Goal: Task Accomplishment & Management: Manage account settings

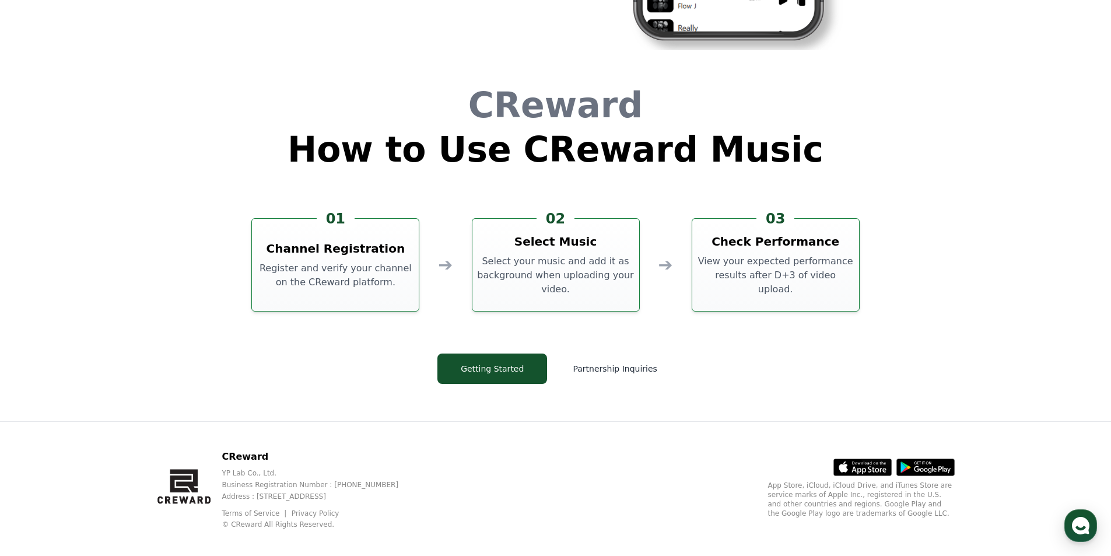
scroll to position [3159, 0]
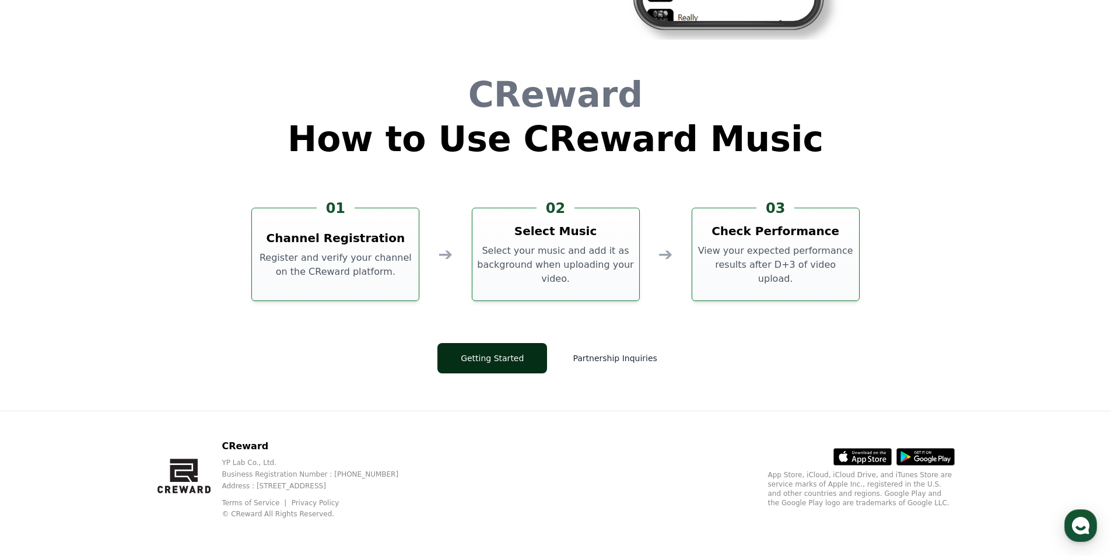
click at [539, 345] on button "Getting Started" at bounding box center [492, 358] width 110 height 30
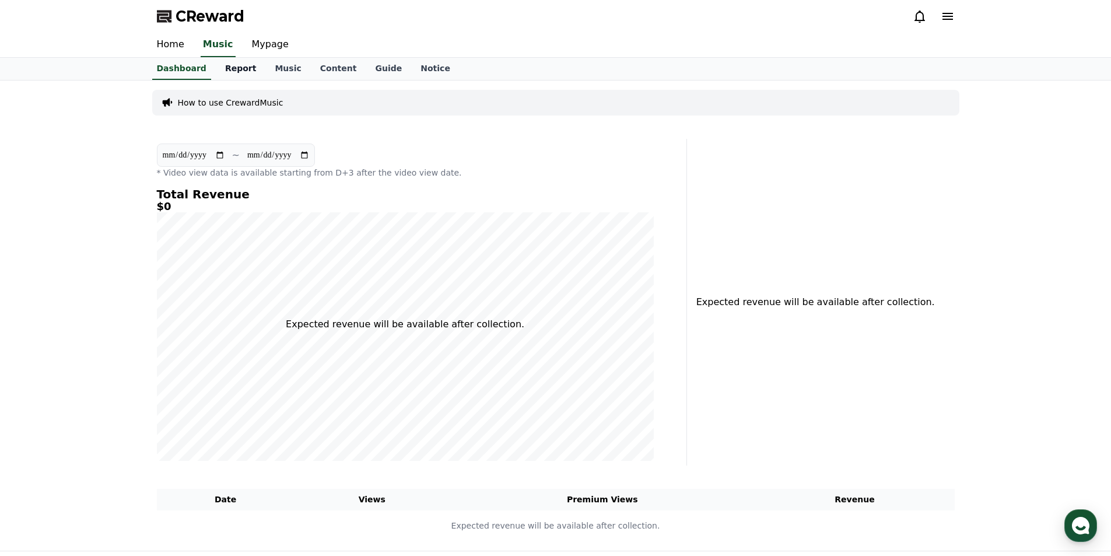
click at [223, 69] on link "Report" at bounding box center [241, 69] width 50 height 22
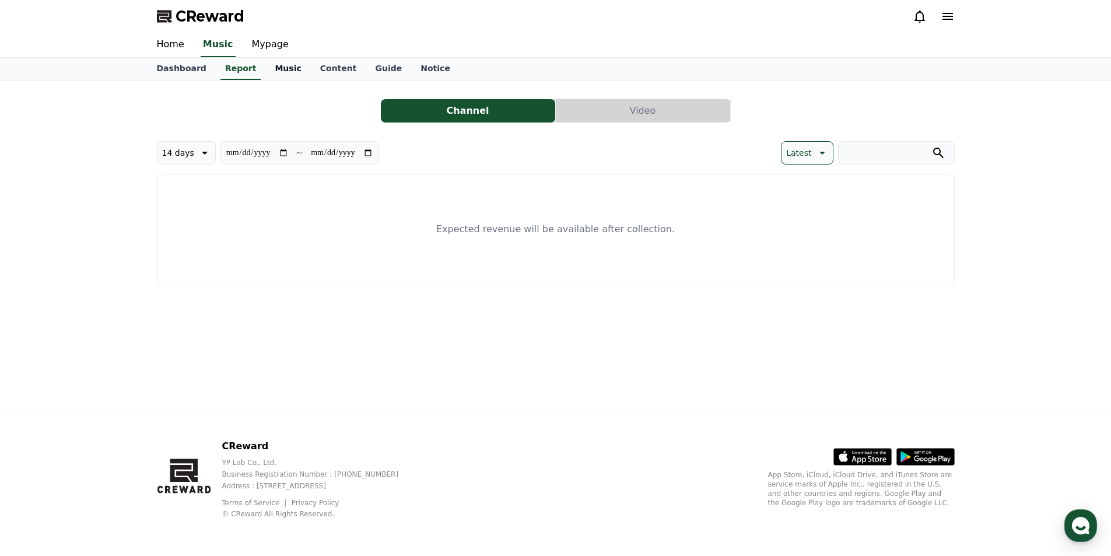
click at [285, 65] on link "Music" at bounding box center [287, 69] width 45 height 22
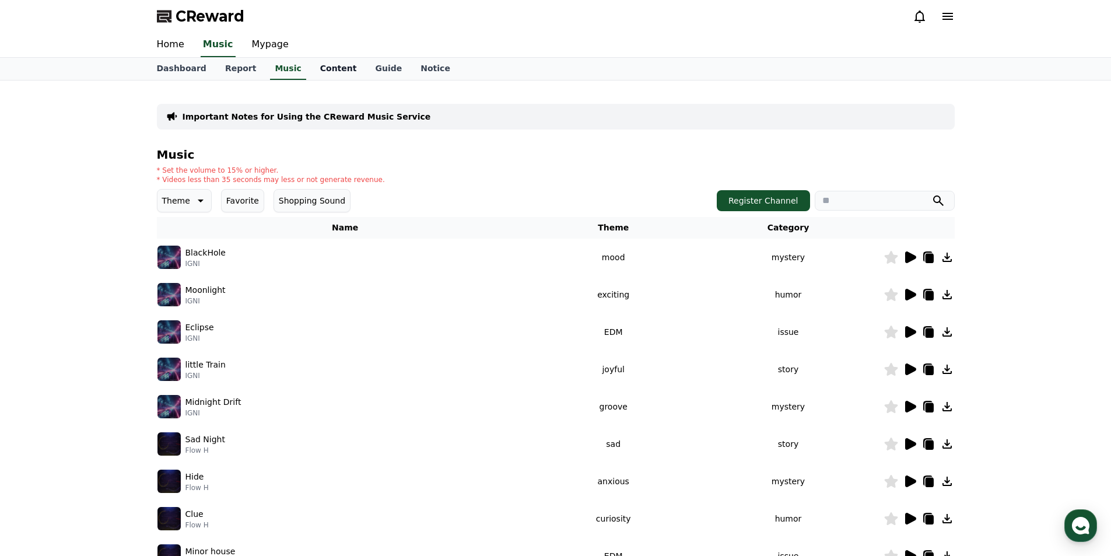
click at [320, 70] on link "Content" at bounding box center [338, 69] width 55 height 22
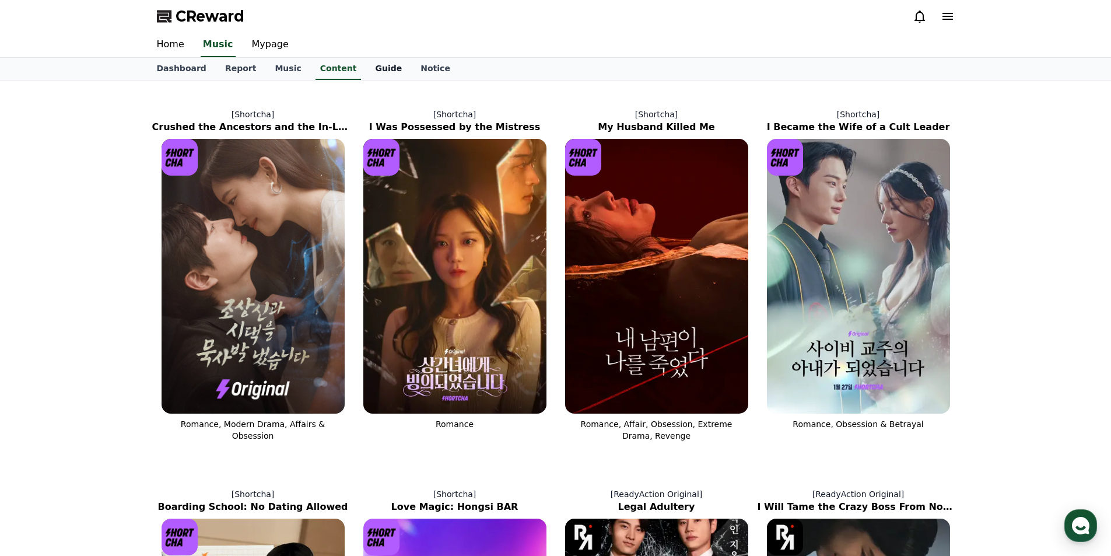
click at [367, 68] on link "Guide" at bounding box center [388, 69] width 45 height 22
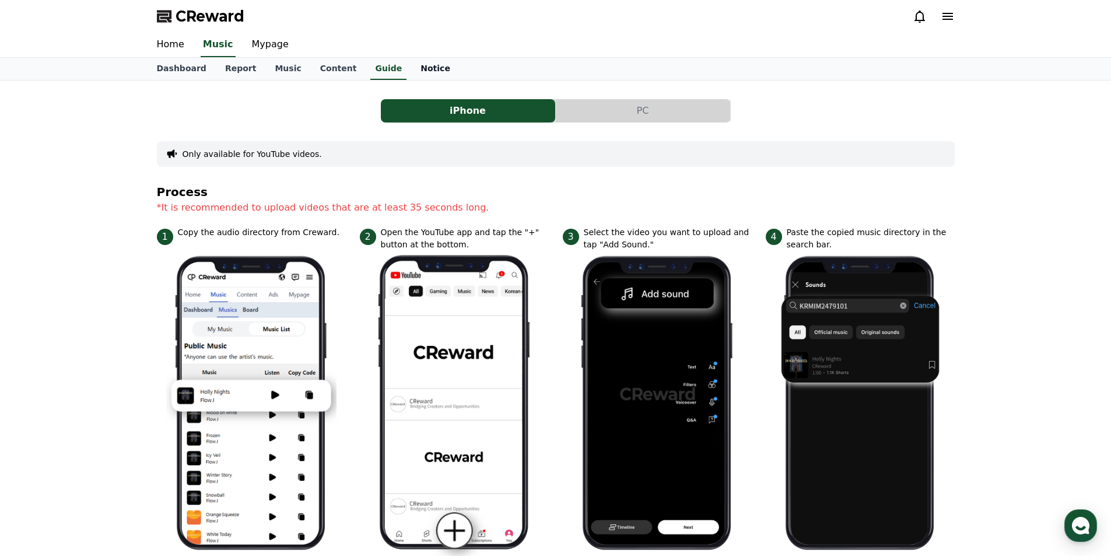
click at [420, 68] on link "Notice" at bounding box center [435, 69] width 48 height 22
click at [272, 43] on link "Mypage" at bounding box center [270, 45] width 55 height 24
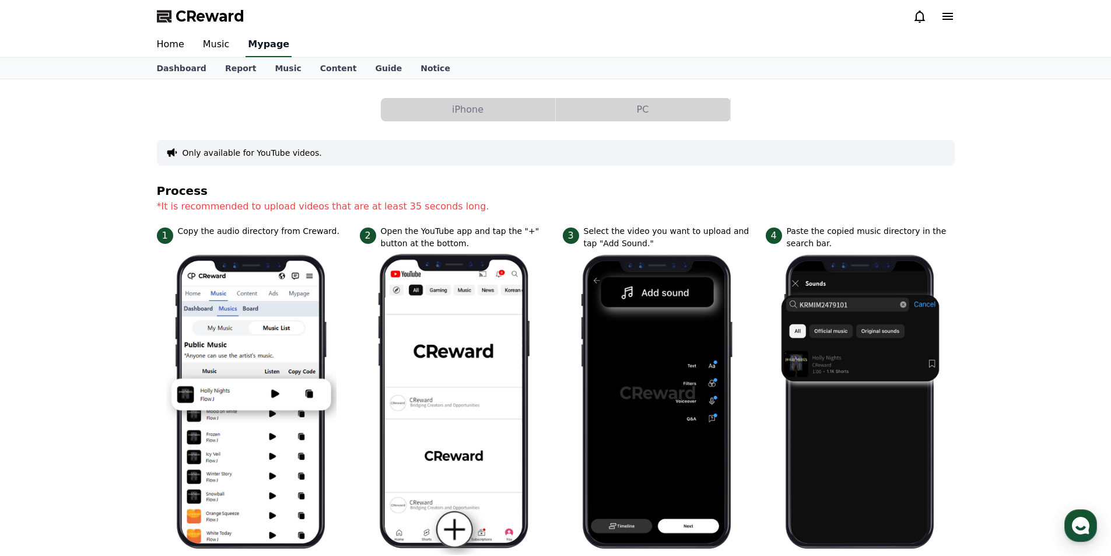
select select "**********"
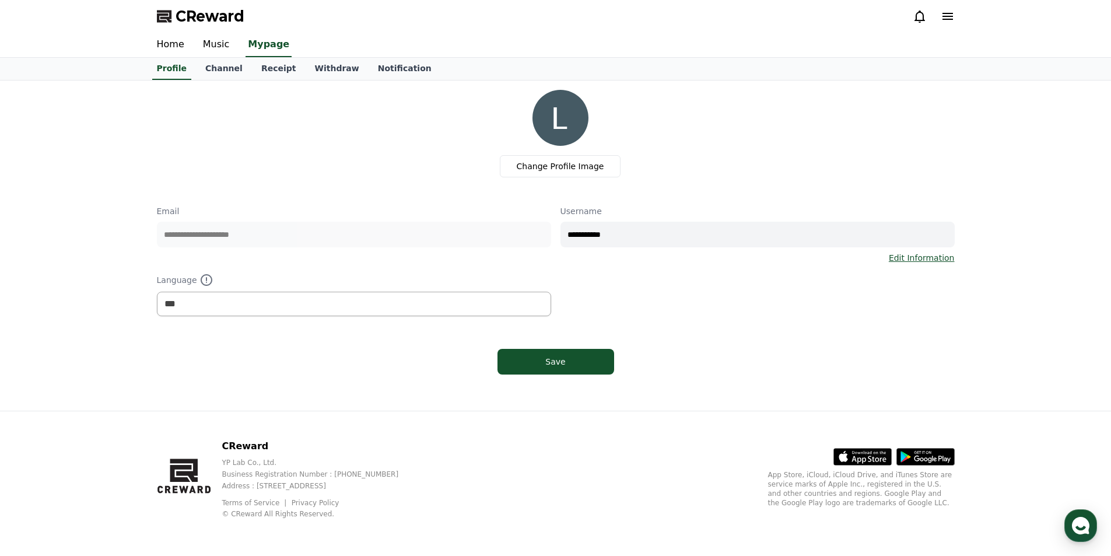
click at [625, 231] on input "**********" at bounding box center [757, 235] width 394 height 26
click at [168, 41] on link "Home" at bounding box center [171, 45] width 46 height 24
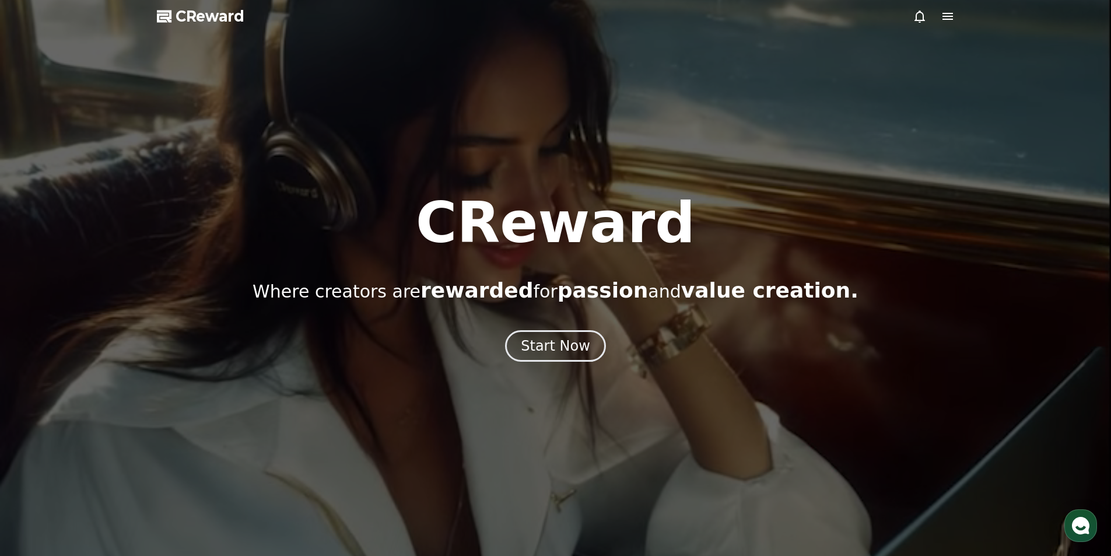
click at [946, 17] on icon at bounding box center [947, 16] width 14 height 14
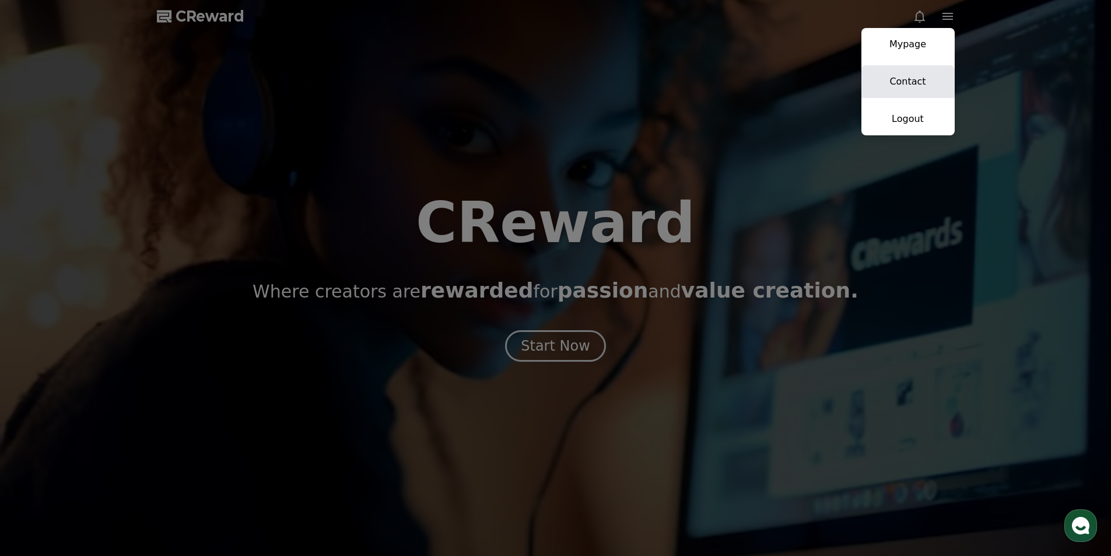
click at [899, 83] on link "Contact" at bounding box center [907, 81] width 93 height 33
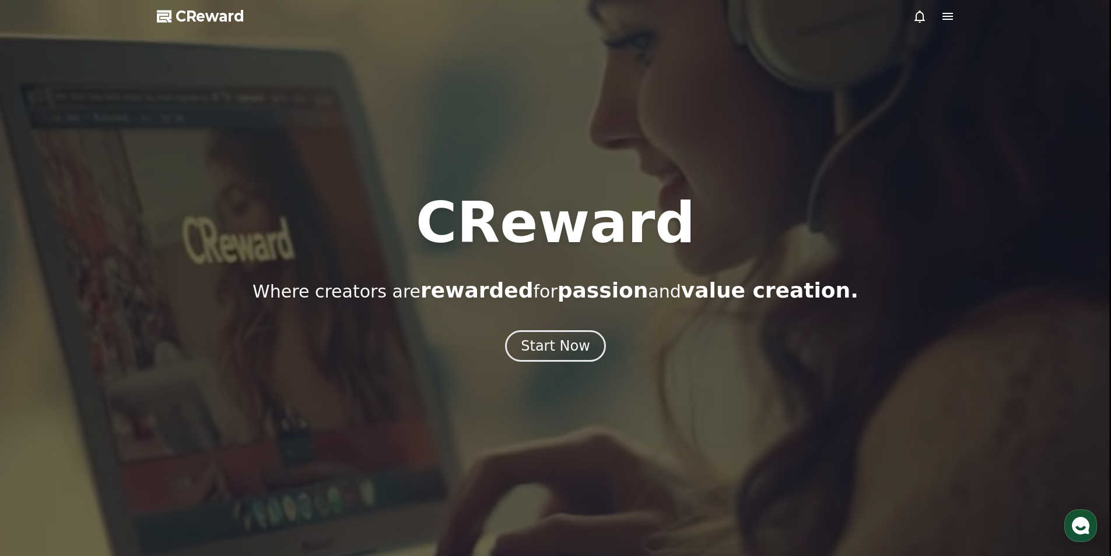
click at [172, 17] on icon at bounding box center [165, 16] width 16 height 16
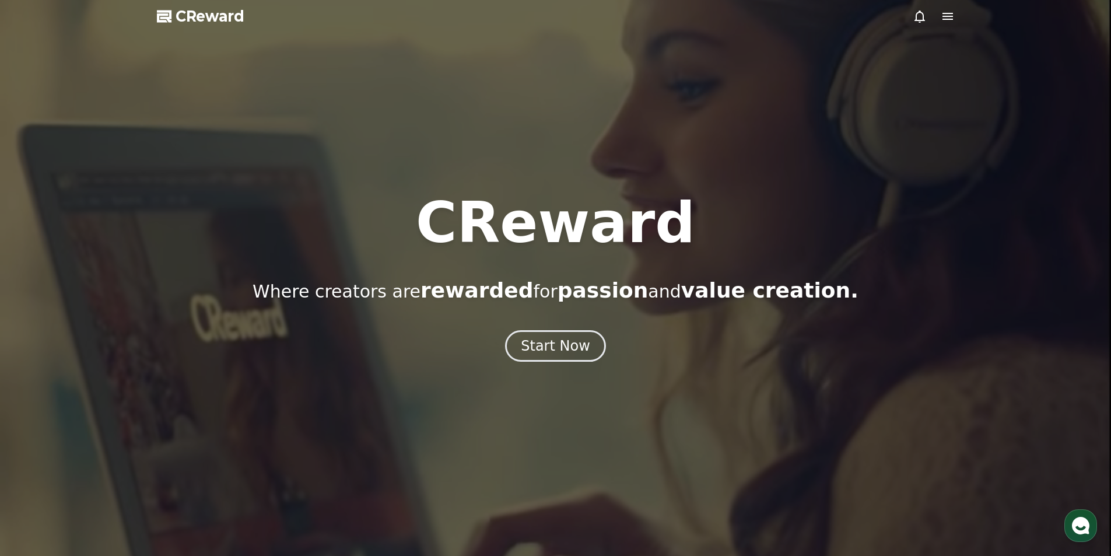
click at [944, 16] on icon at bounding box center [947, 16] width 10 height 7
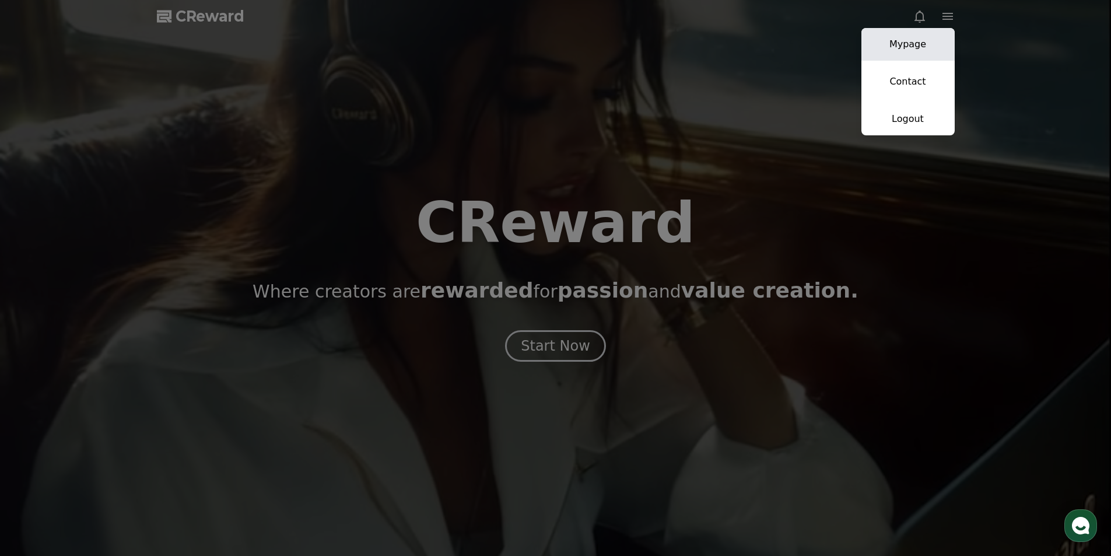
click at [901, 50] on link "Mypage" at bounding box center [907, 44] width 93 height 33
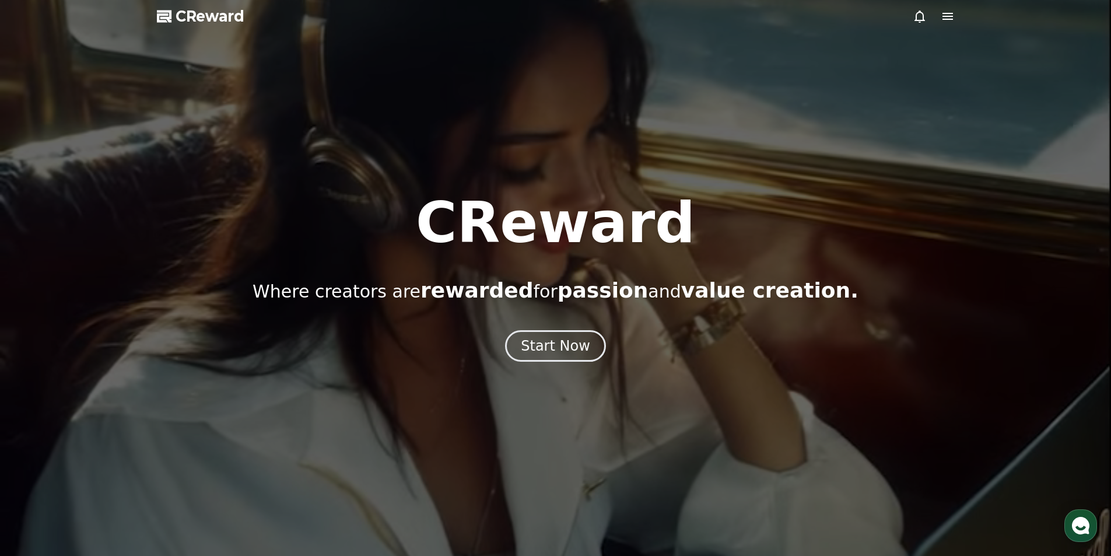
select select "**********"
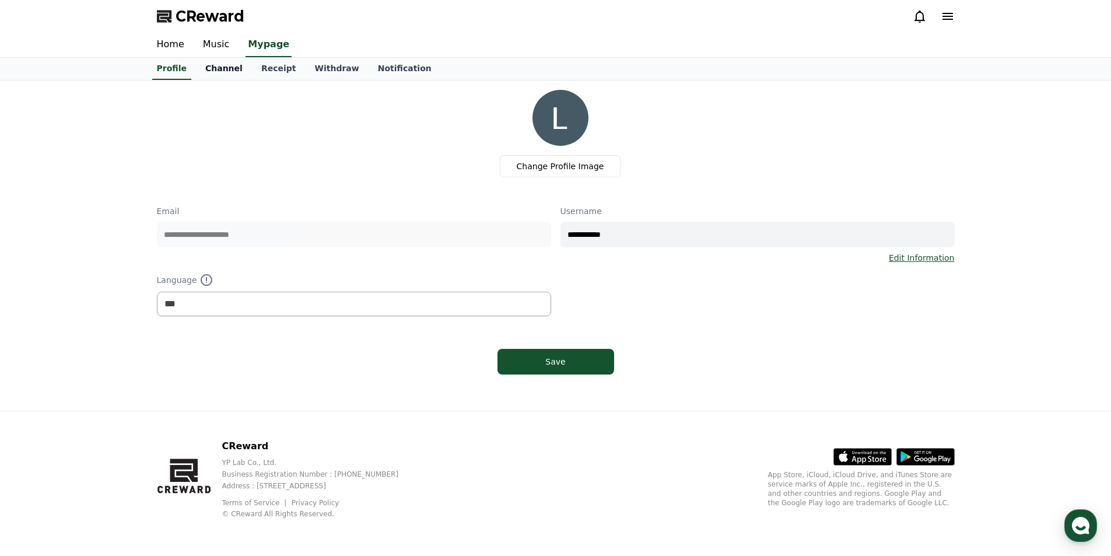
click at [204, 65] on link "Channel" at bounding box center [224, 69] width 56 height 22
click at [166, 64] on link "Profile" at bounding box center [172, 69] width 48 height 22
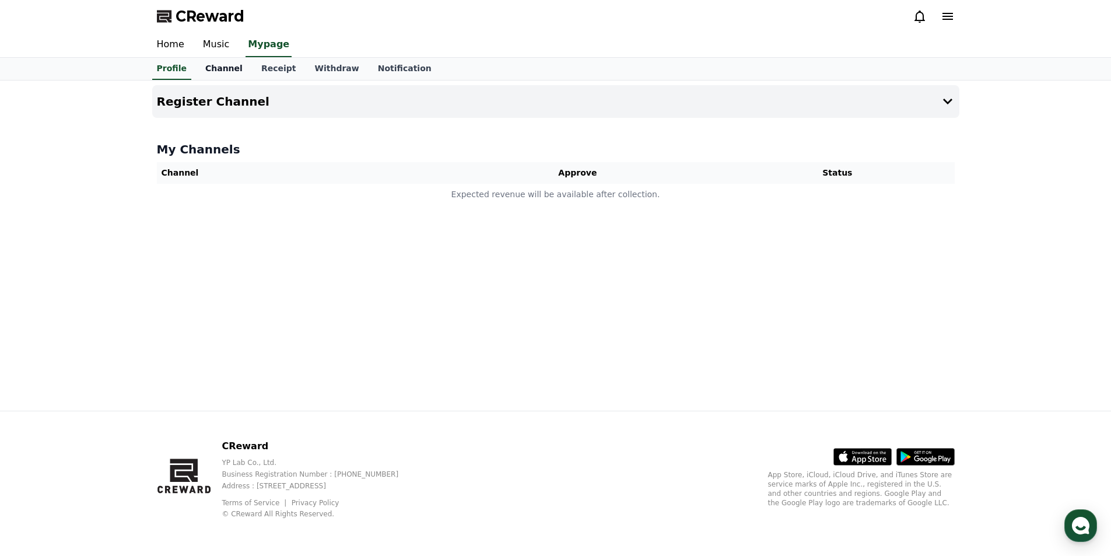
click at [199, 65] on link "Channel" at bounding box center [224, 69] width 56 height 22
click at [180, 173] on th "Channel" at bounding box center [296, 173] width 278 height 22
click at [945, 103] on icon at bounding box center [947, 101] width 14 height 14
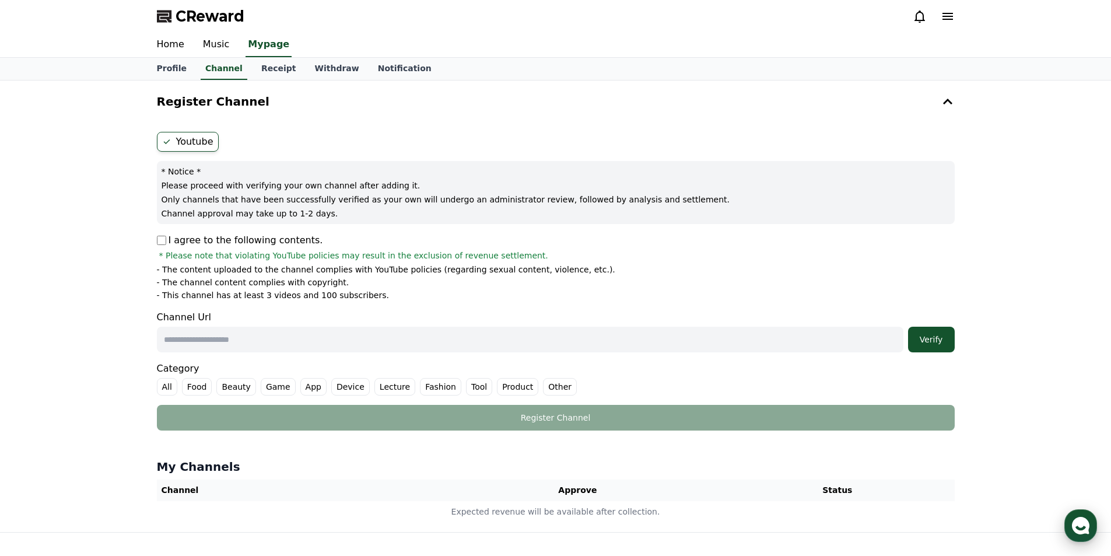
click at [1077, 531] on use "button" at bounding box center [1080, 525] width 17 height 17
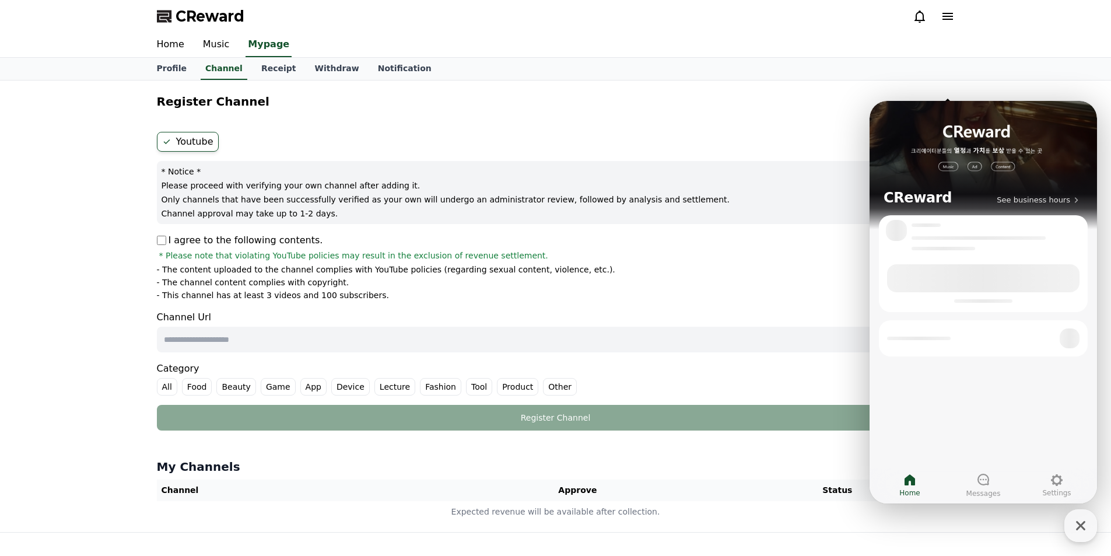
click at [657, 151] on ul "Youtube" at bounding box center [556, 142] width 798 height 20
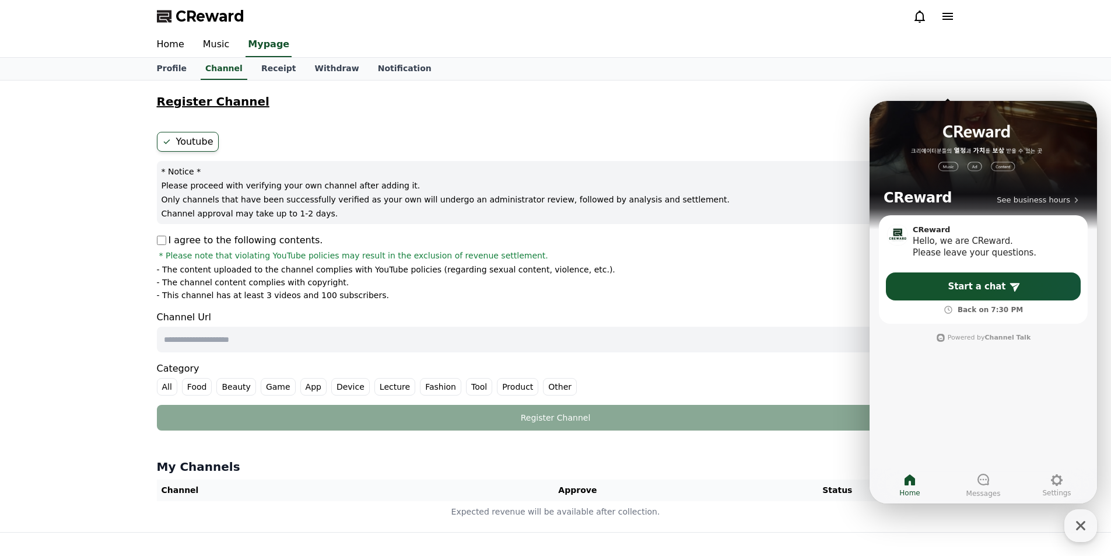
click at [710, 107] on button "Register Channel" at bounding box center [555, 101] width 807 height 33
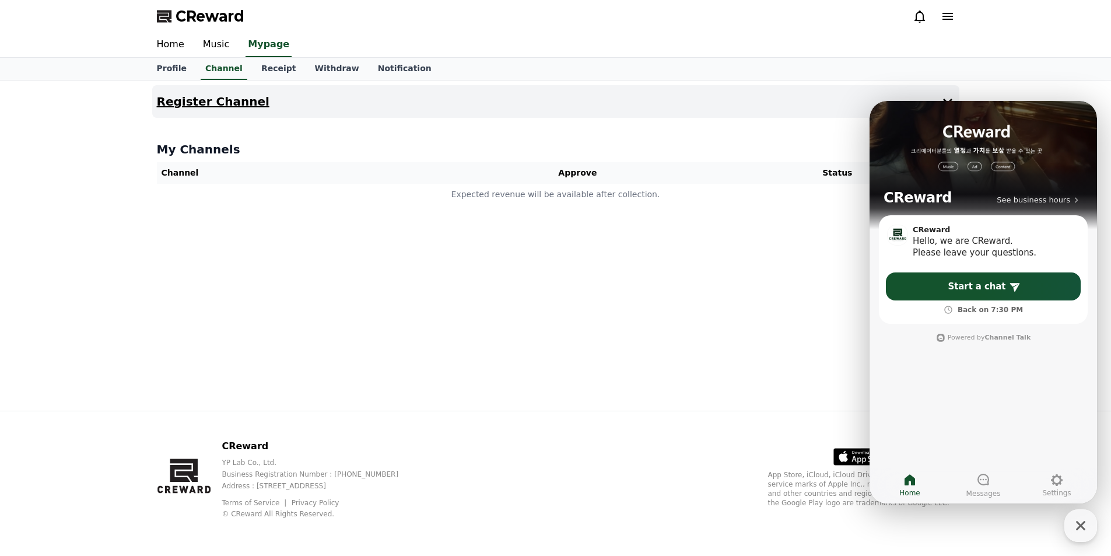
click at [220, 115] on button "Register Channel" at bounding box center [555, 101] width 807 height 33
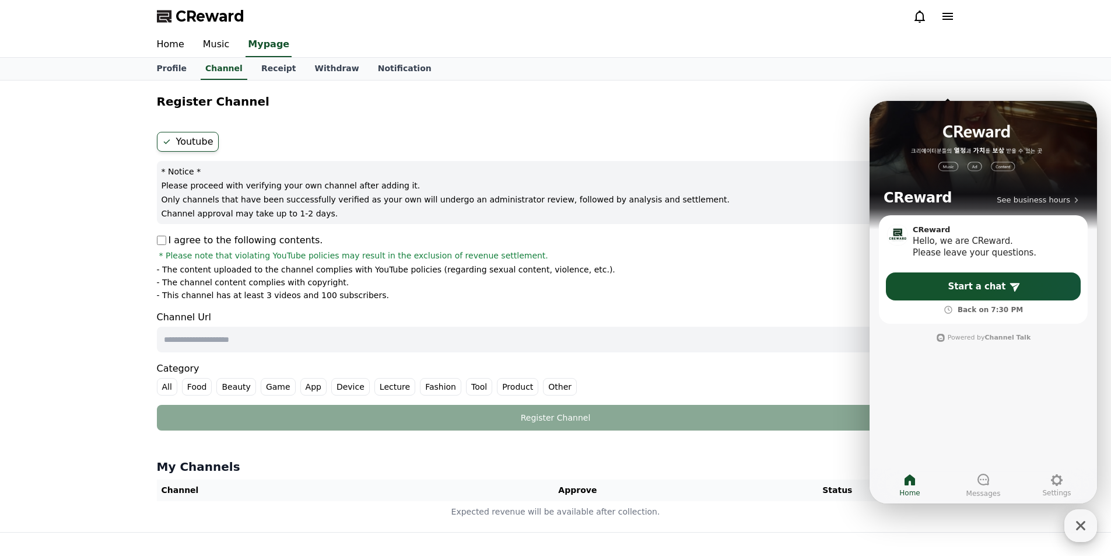
click at [1082, 534] on icon "button" at bounding box center [1080, 525] width 21 height 21
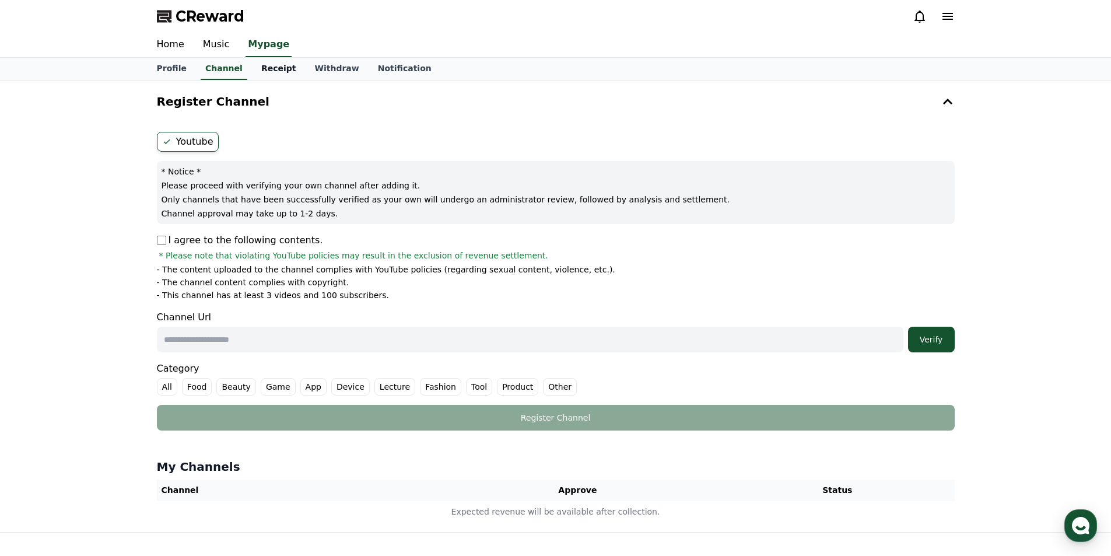
click at [263, 61] on link "Receipt" at bounding box center [279, 69] width 54 height 22
click at [305, 64] on link "Withdraw" at bounding box center [336, 69] width 63 height 22
click at [264, 75] on link "Receipt" at bounding box center [279, 69] width 54 height 22
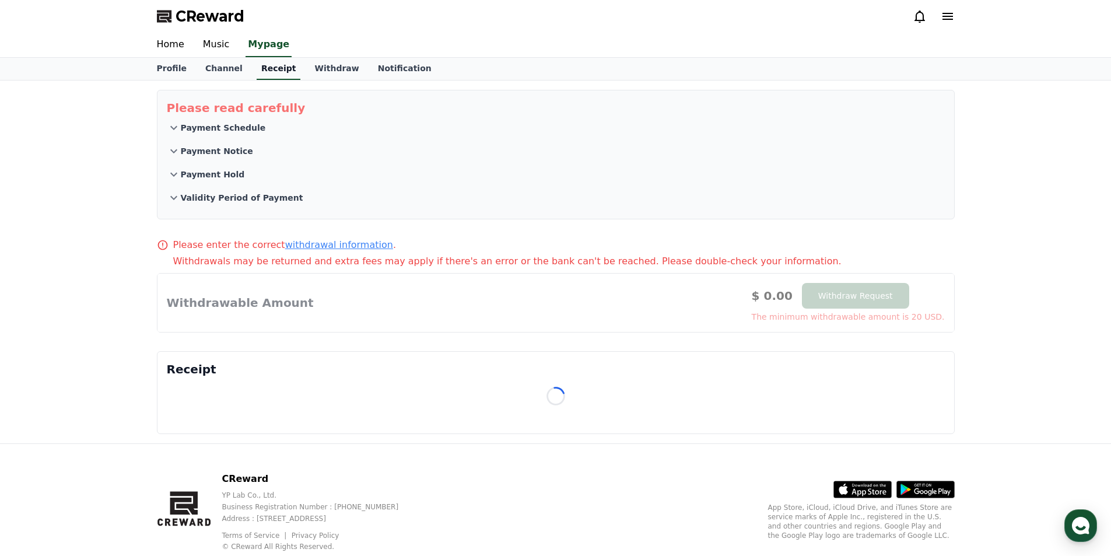
click at [264, 75] on link "Receipt" at bounding box center [279, 69] width 44 height 22
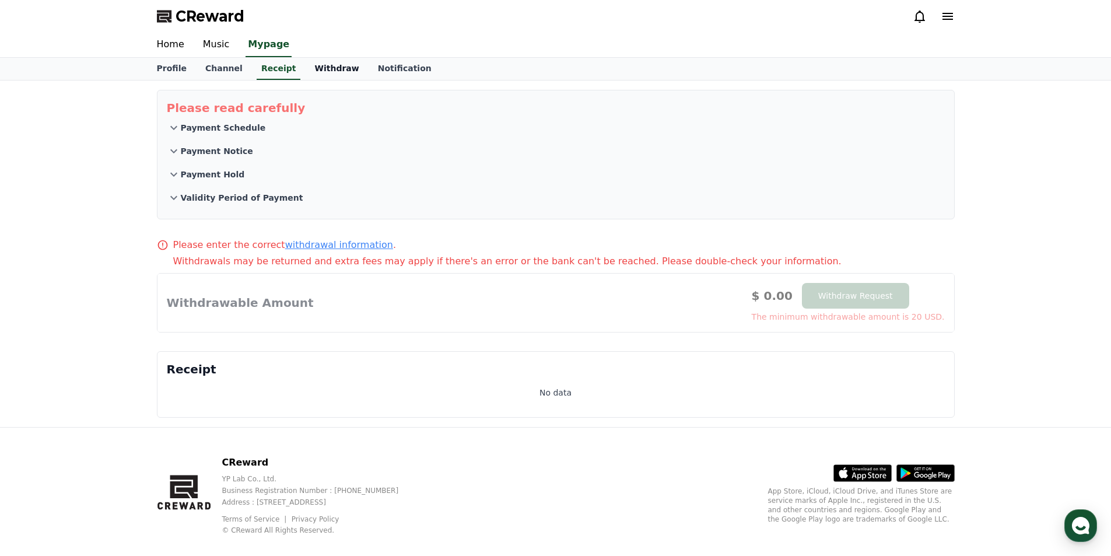
click at [340, 72] on link "Withdraw" at bounding box center [336, 69] width 63 height 22
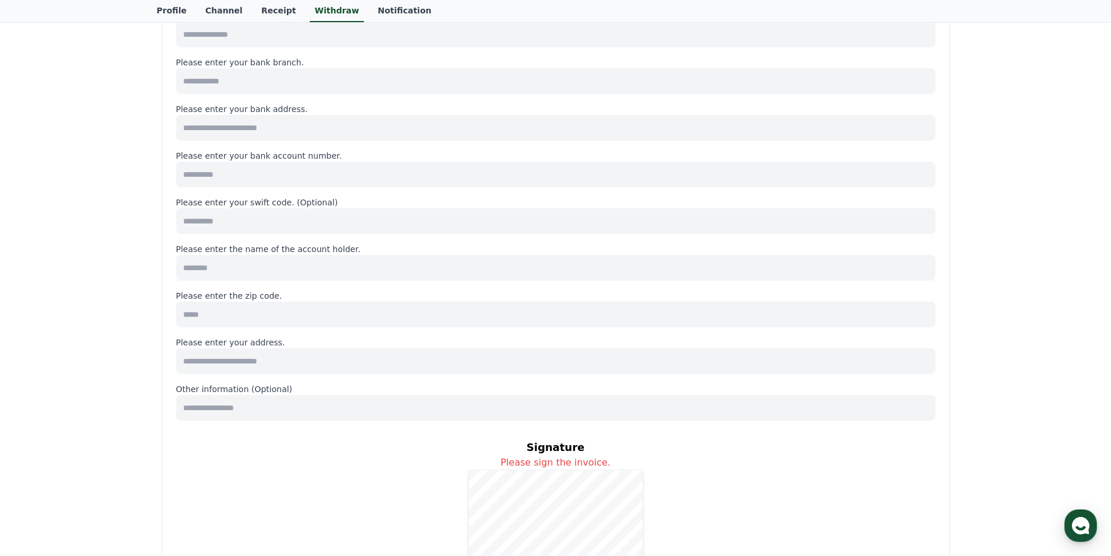
scroll to position [20, 0]
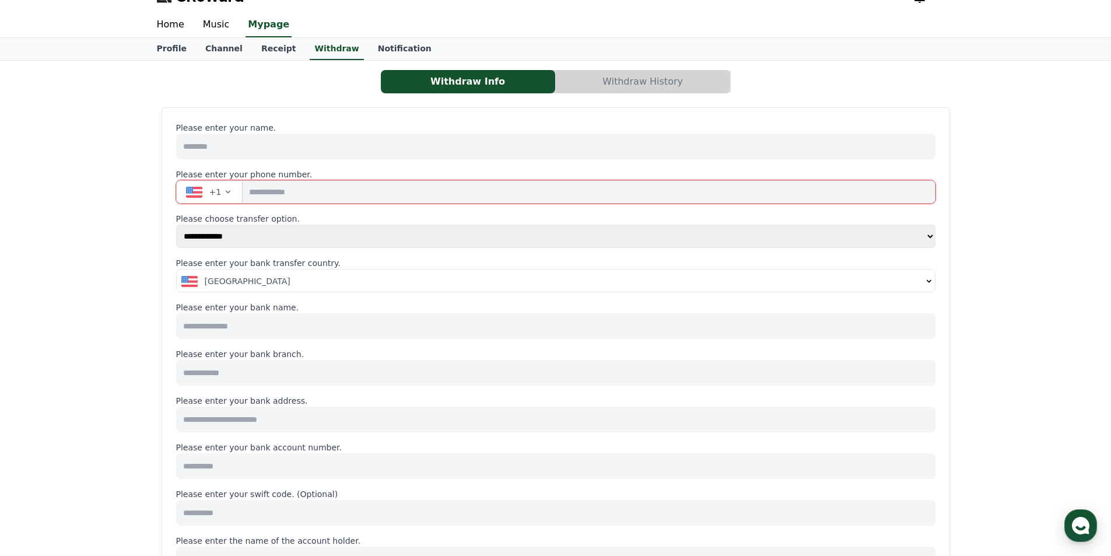
click at [230, 194] on icon "button" at bounding box center [227, 191] width 9 height 9
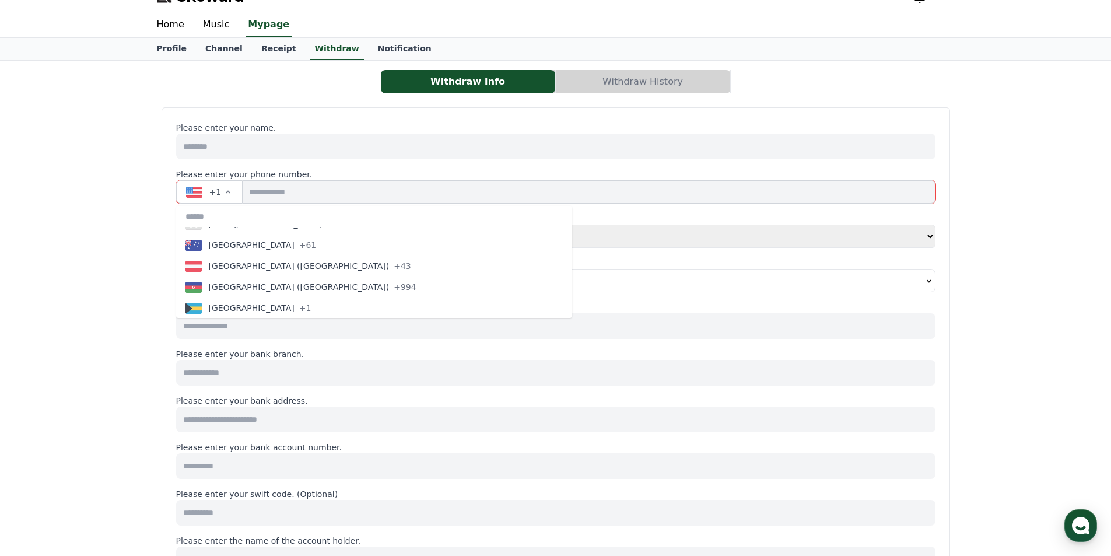
scroll to position [0, 0]
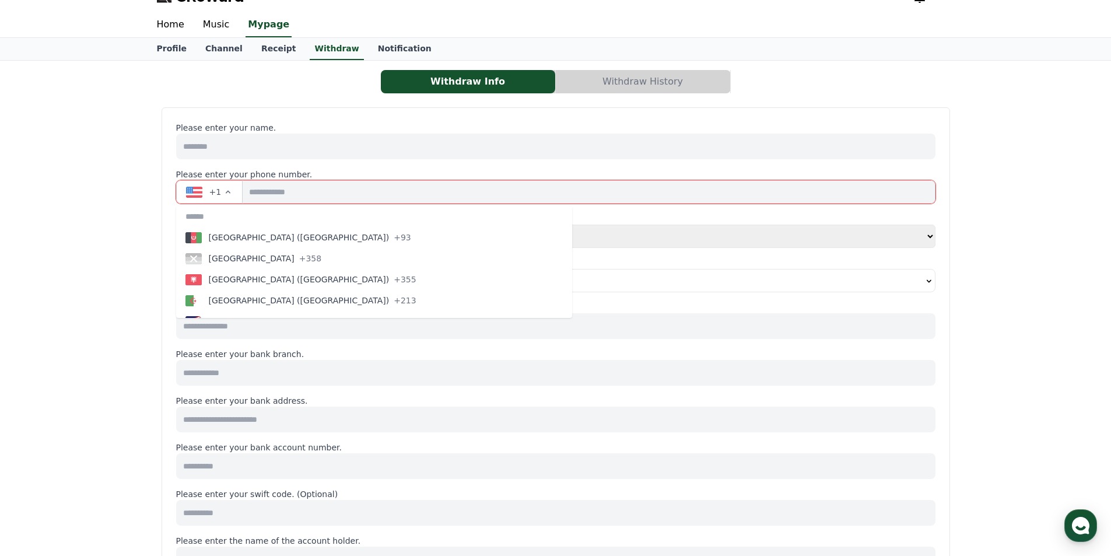
click at [118, 166] on div "Withdraw Info Withdraw History Please enter your name. Please enter your phone …" at bounding box center [555, 527] width 1111 height 933
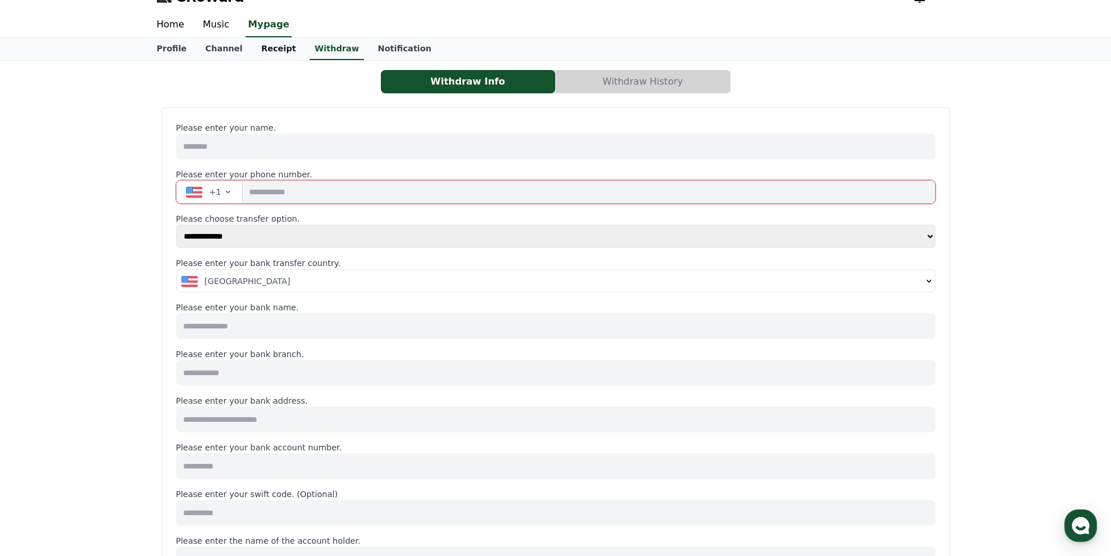
click at [279, 47] on link "Receipt" at bounding box center [279, 49] width 54 height 22
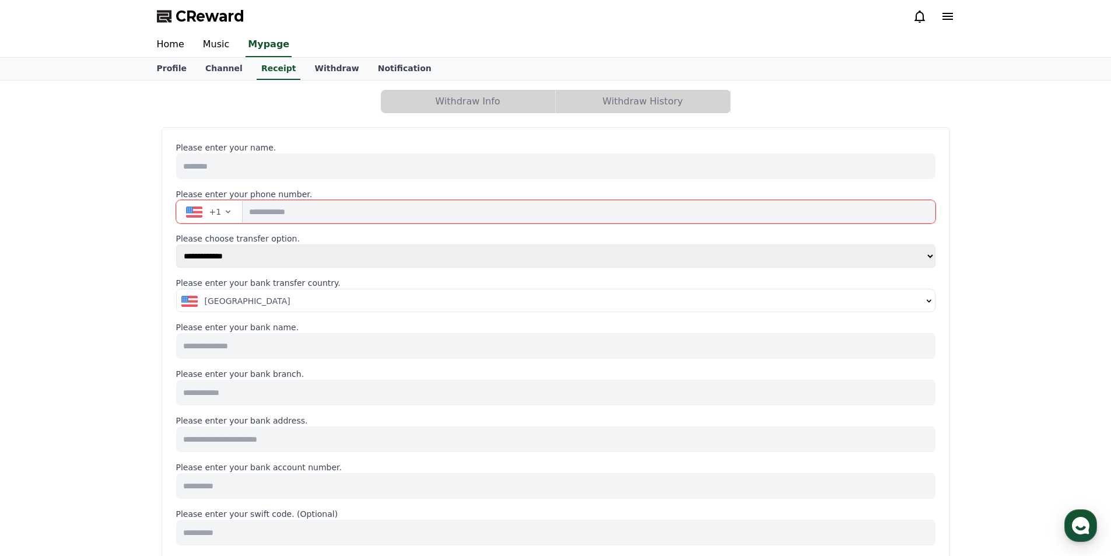
click at [393, 45] on div "Home Music Mypage" at bounding box center [556, 45] width 816 height 24
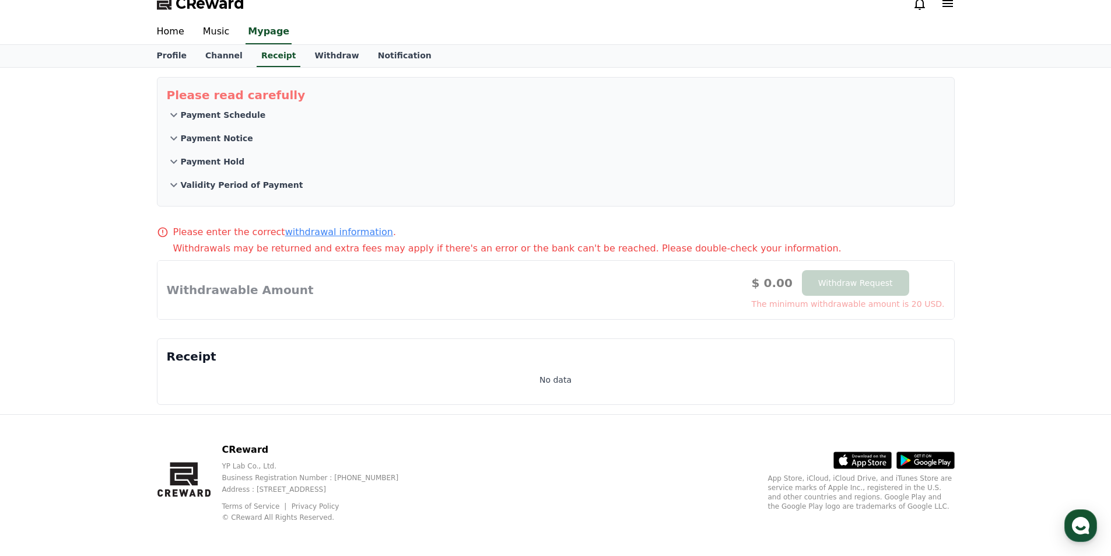
scroll to position [16, 0]
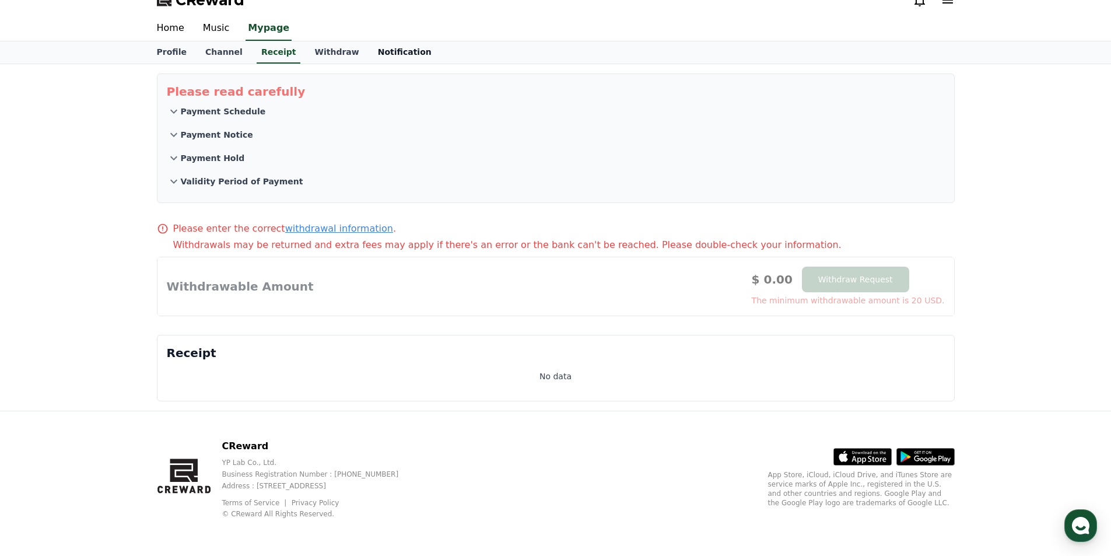
click at [403, 41] on link "Notification" at bounding box center [404, 52] width 72 height 22
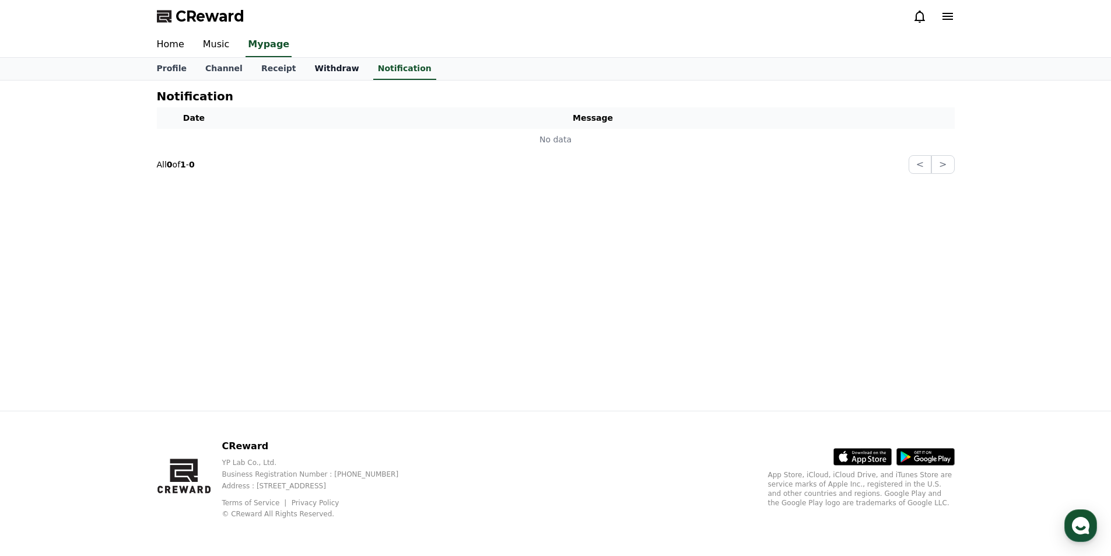
click at [317, 76] on link "Withdraw" at bounding box center [336, 69] width 63 height 22
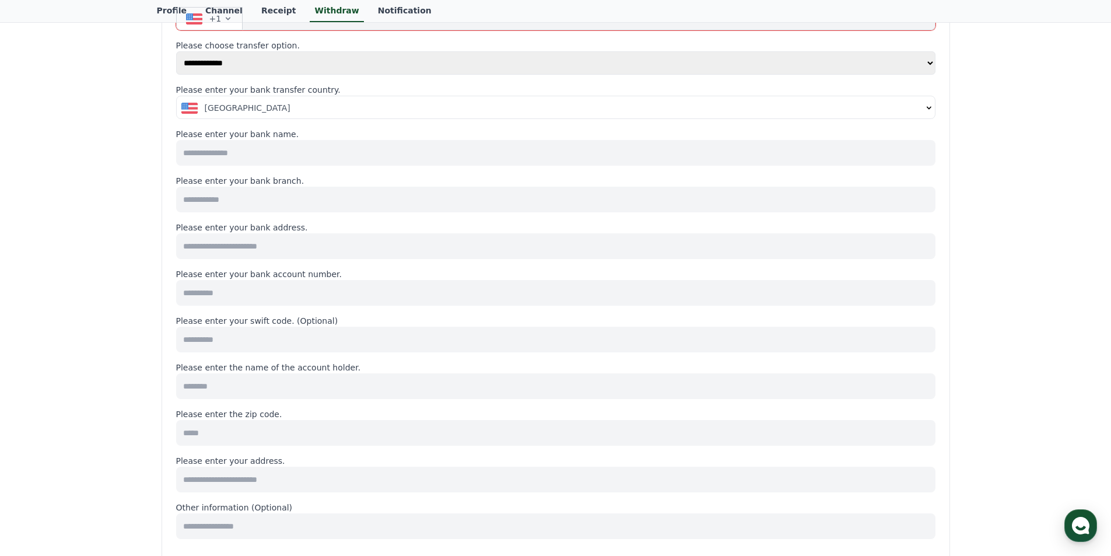
scroll to position [20, 0]
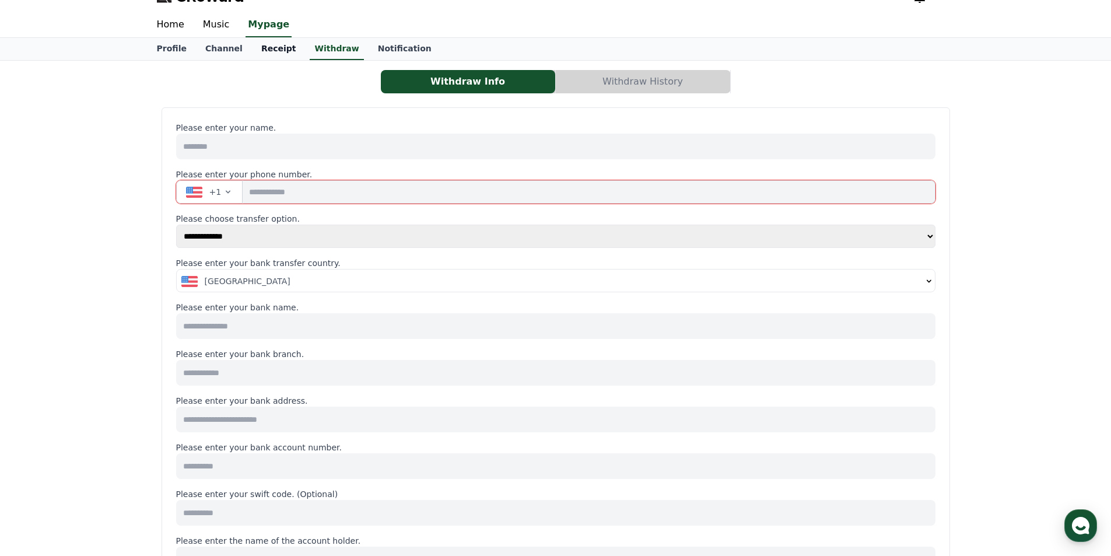
click at [264, 54] on link "Receipt" at bounding box center [279, 49] width 54 height 22
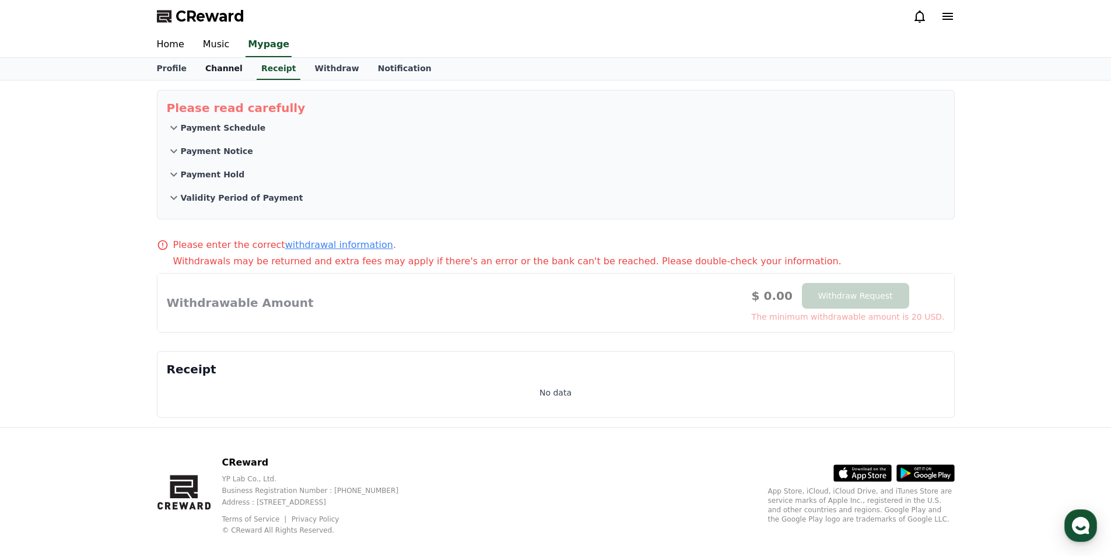
click at [230, 58] on link "Channel" at bounding box center [224, 69] width 56 height 22
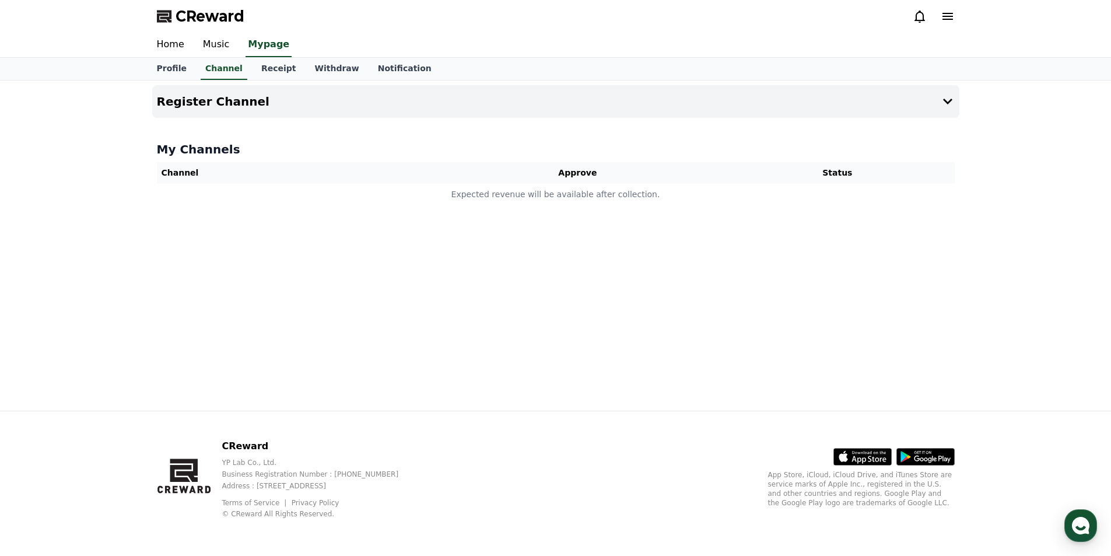
click at [86, 325] on div "Register Channel My Channels Channel Approve Status Expected revenue will be av…" at bounding box center [555, 245] width 1111 height 330
click at [227, 99] on h4 "Register Channel" at bounding box center [213, 101] width 113 height 13
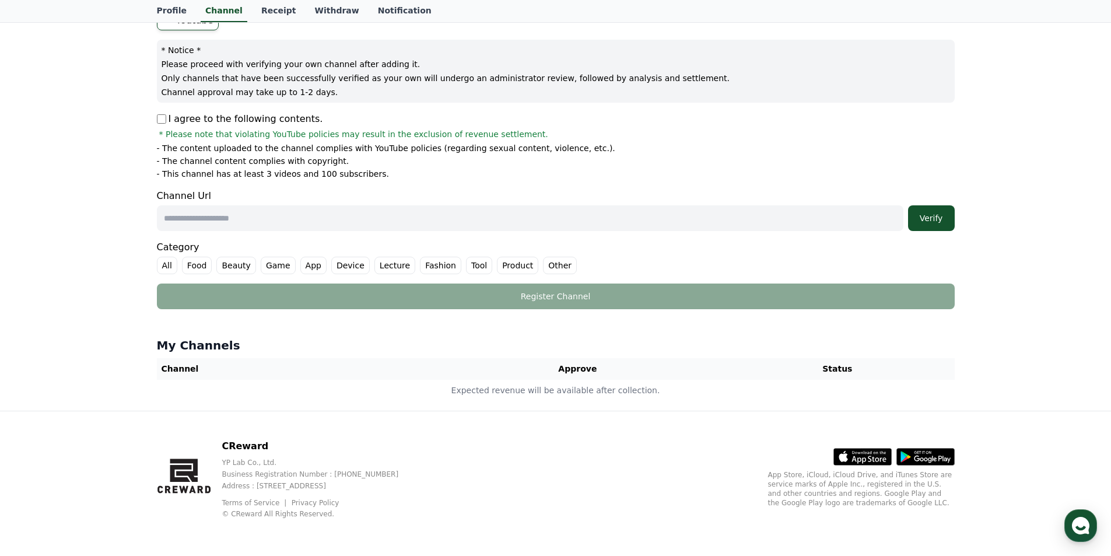
scroll to position [5, 0]
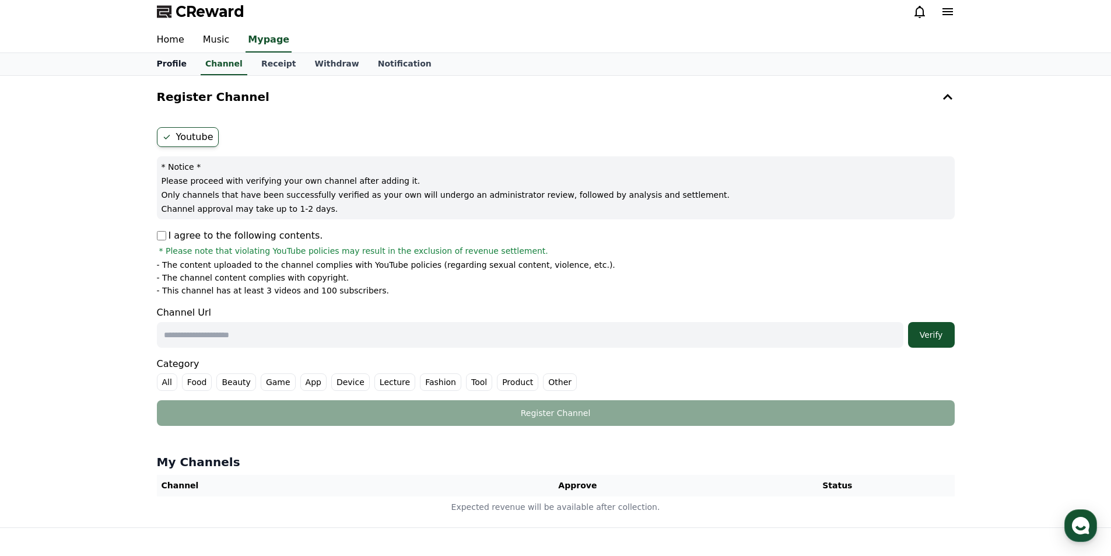
click at [162, 68] on link "Profile" at bounding box center [172, 64] width 48 height 22
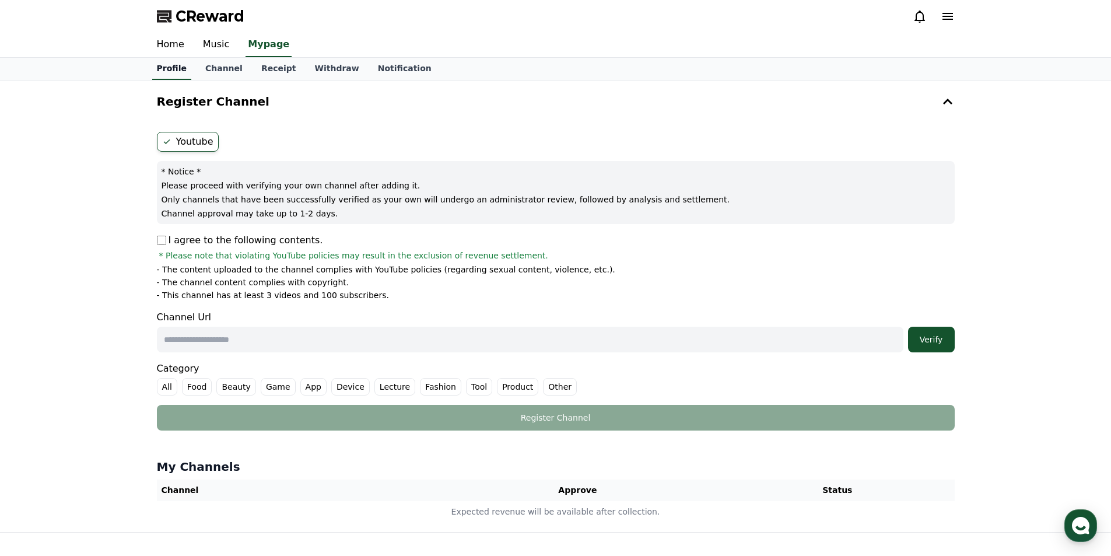
select select "**********"
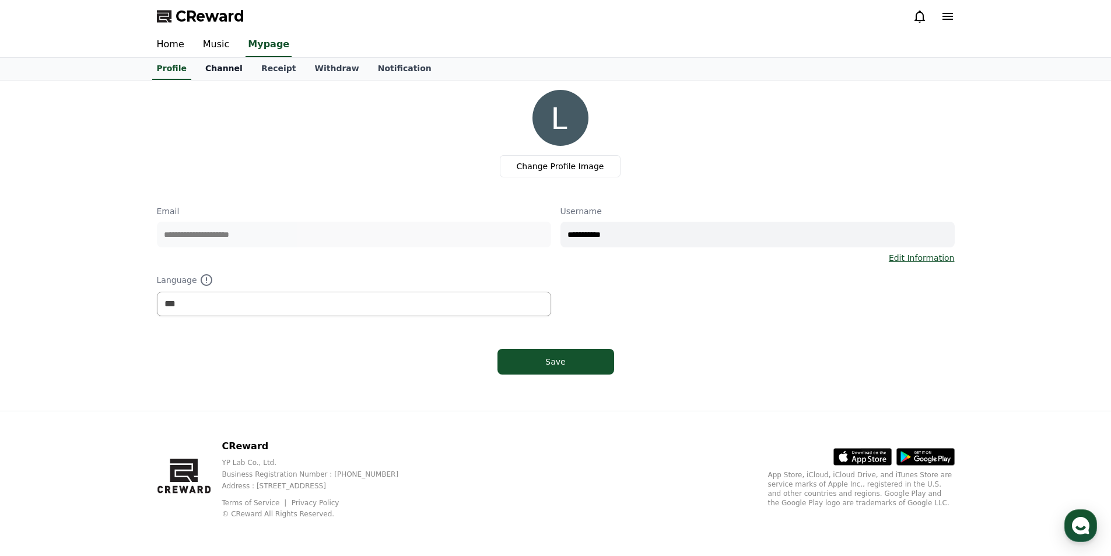
click at [210, 68] on link "Channel" at bounding box center [224, 69] width 56 height 22
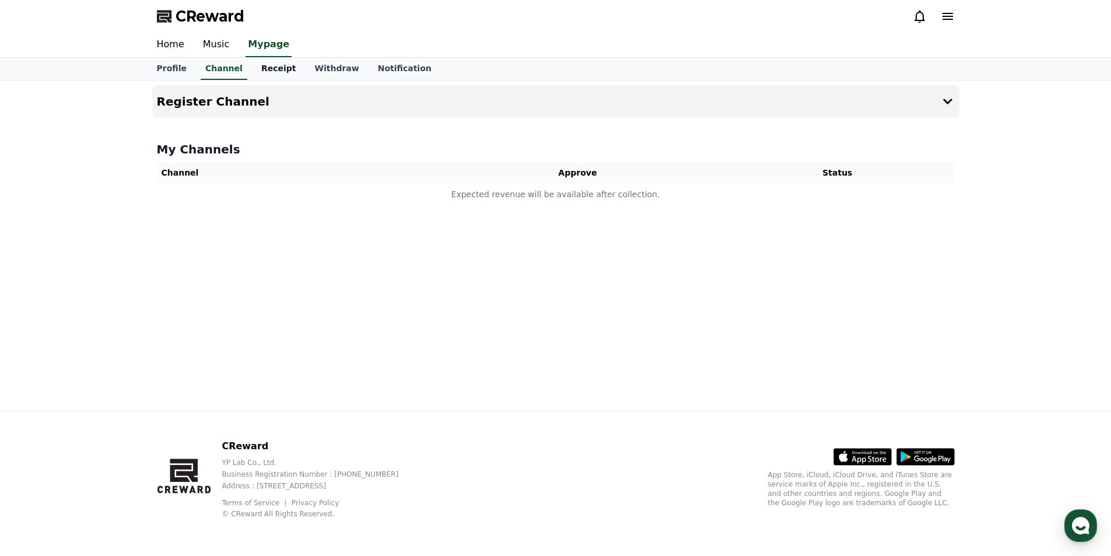
click at [261, 69] on link "Receipt" at bounding box center [279, 69] width 54 height 22
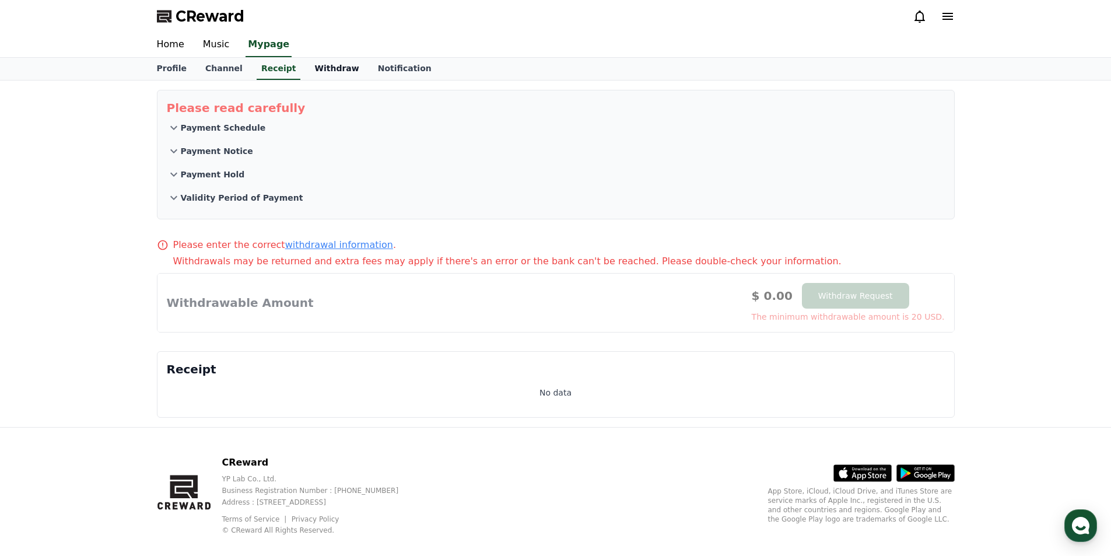
click at [336, 71] on link "Withdraw" at bounding box center [336, 69] width 63 height 22
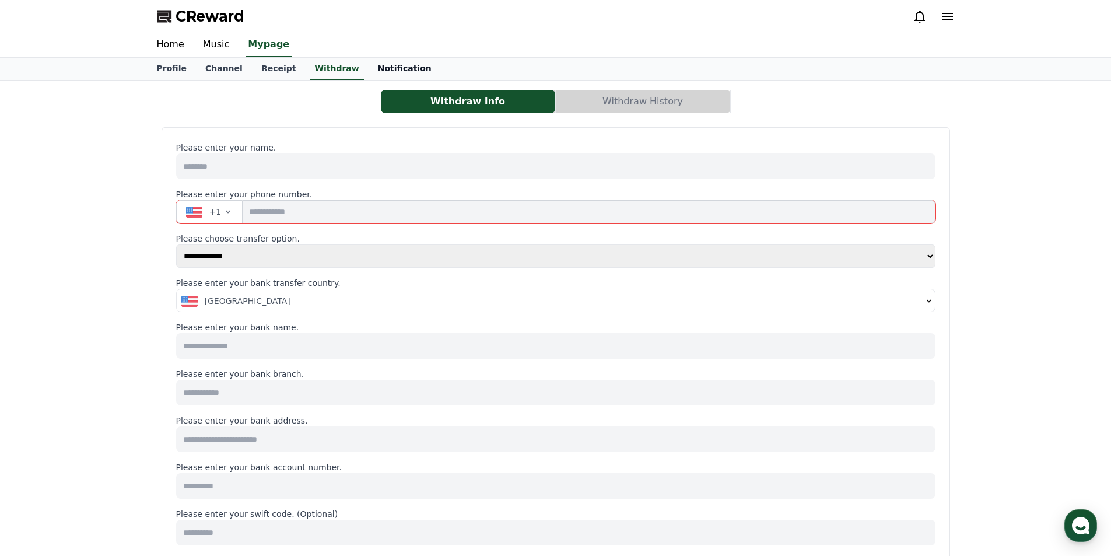
click at [375, 69] on link "Notification" at bounding box center [404, 69] width 72 height 22
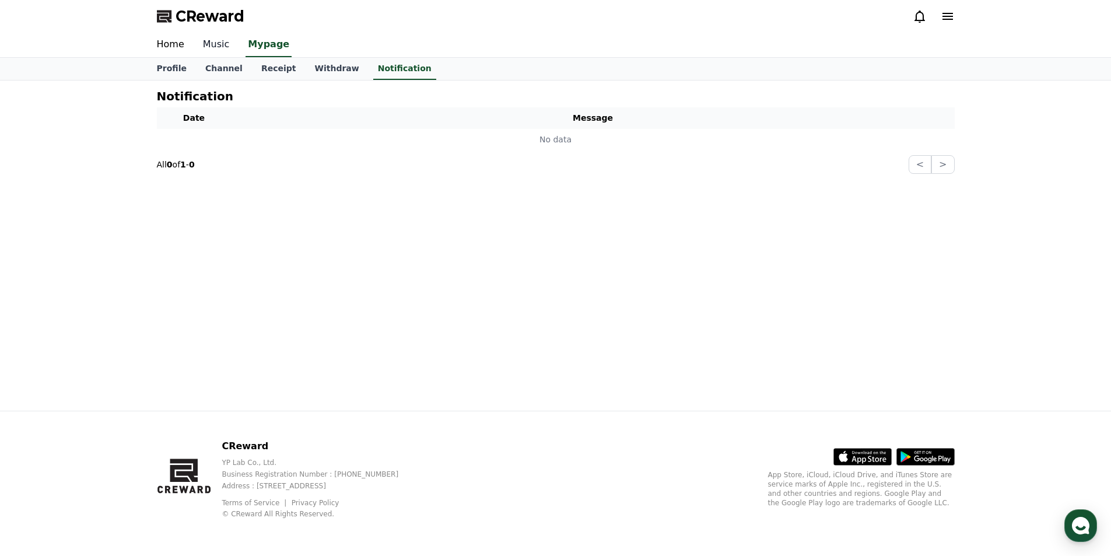
click at [202, 43] on link "Music" at bounding box center [216, 45] width 45 height 24
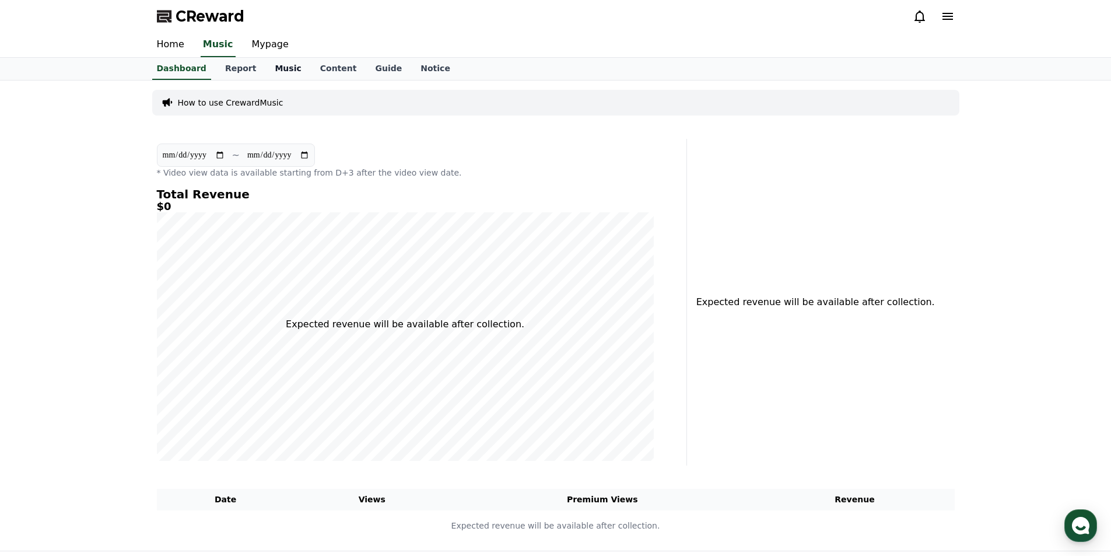
click at [282, 76] on link "Music" at bounding box center [287, 69] width 45 height 22
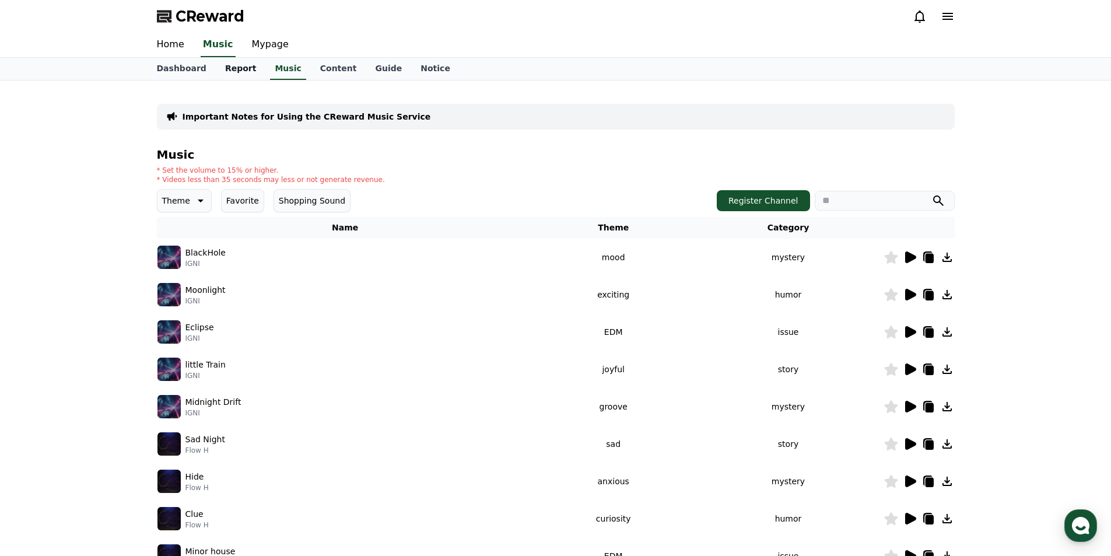
click at [240, 69] on link "Report" at bounding box center [241, 69] width 50 height 22
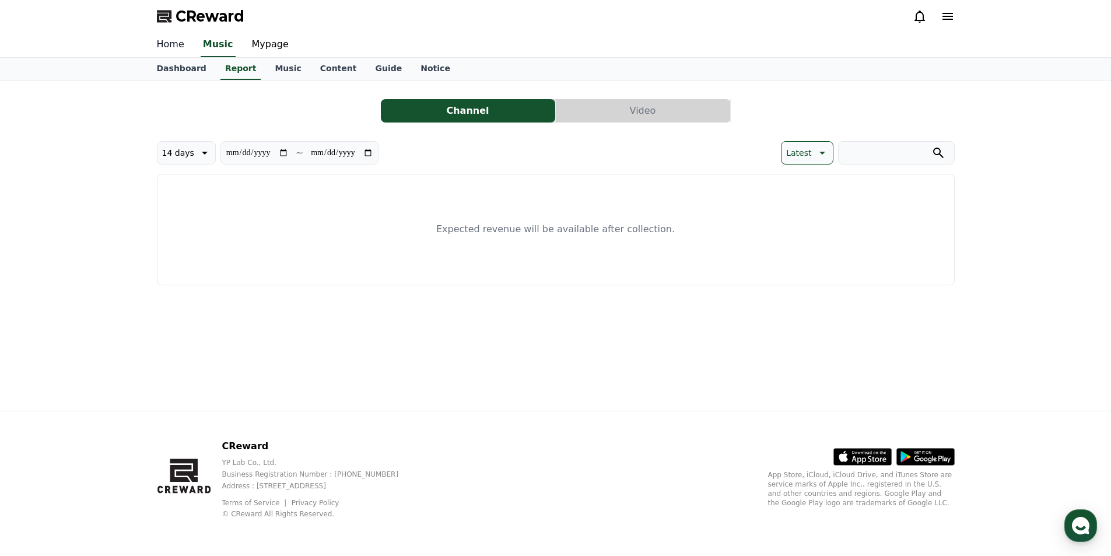
click at [169, 43] on link "Home" at bounding box center [171, 45] width 46 height 24
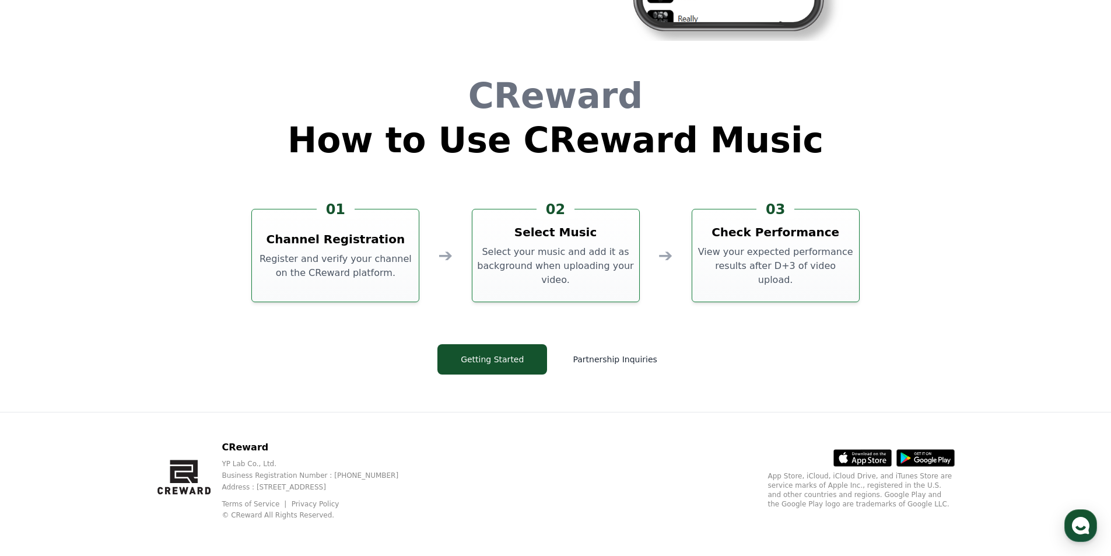
scroll to position [3159, 0]
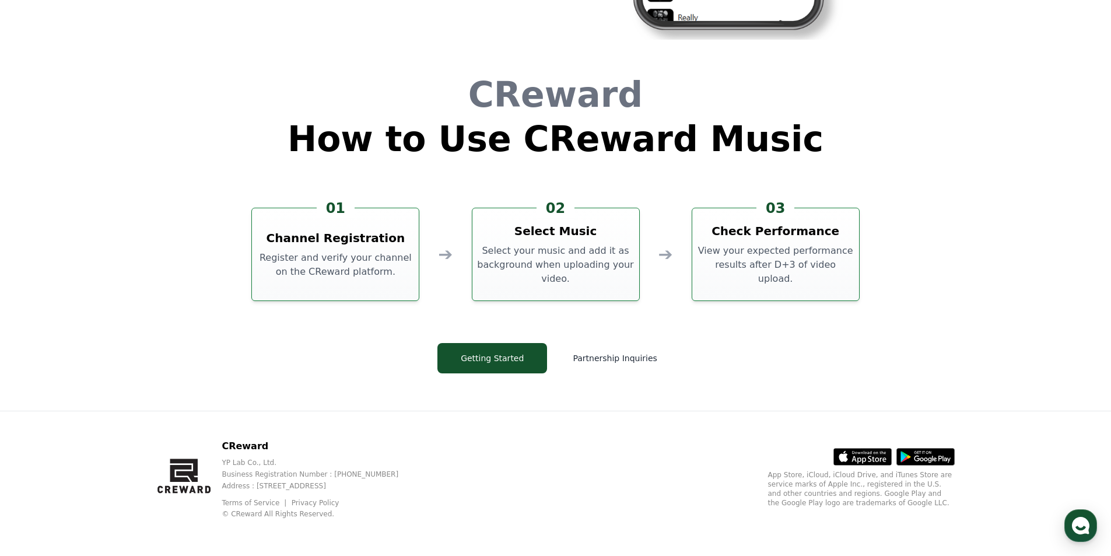
click at [315, 262] on p "Register and verify your channel on the CReward platform." at bounding box center [335, 265] width 157 height 28
click at [591, 360] on button "Partnership Inquiries" at bounding box center [614, 358] width 117 height 30
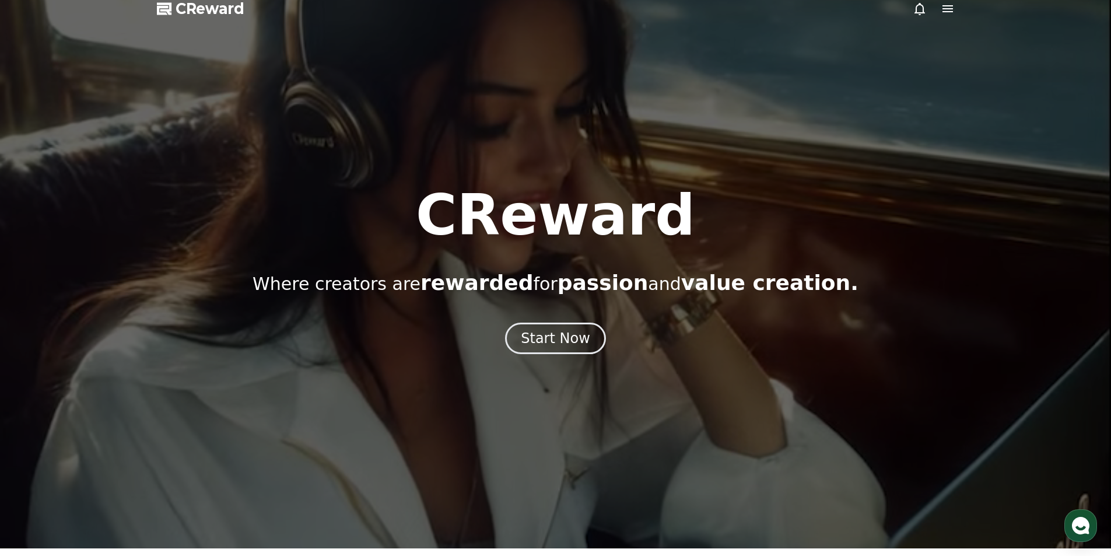
scroll to position [0, 0]
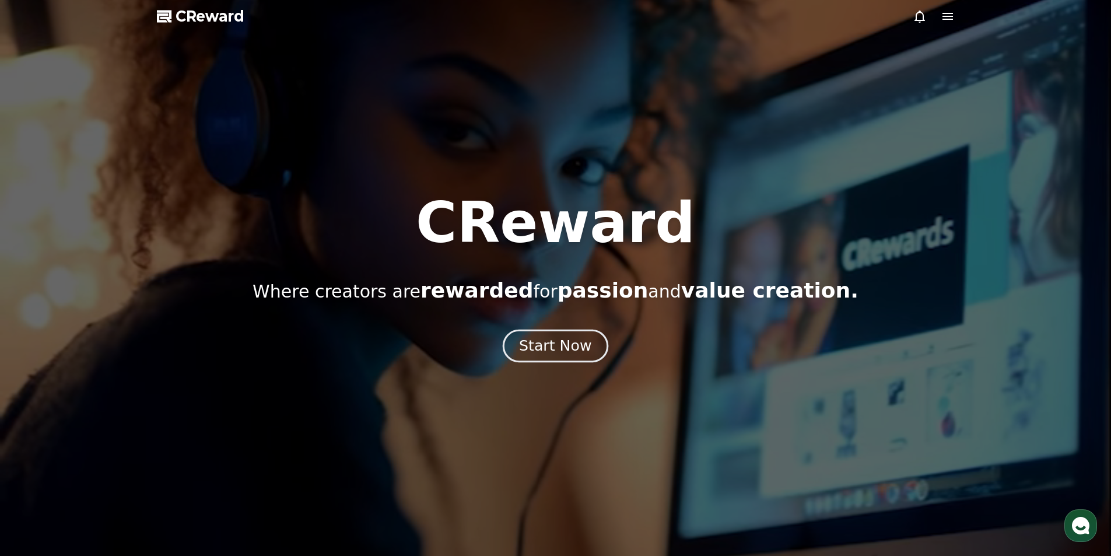
click at [555, 347] on div "Start Now" at bounding box center [555, 346] width 72 height 20
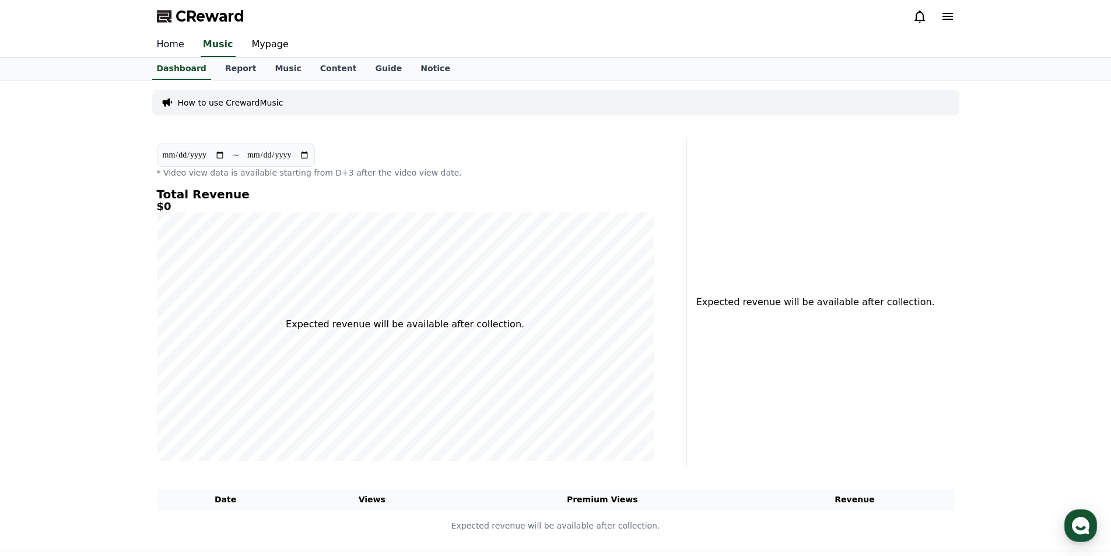
click at [177, 43] on link "Home" at bounding box center [171, 45] width 46 height 24
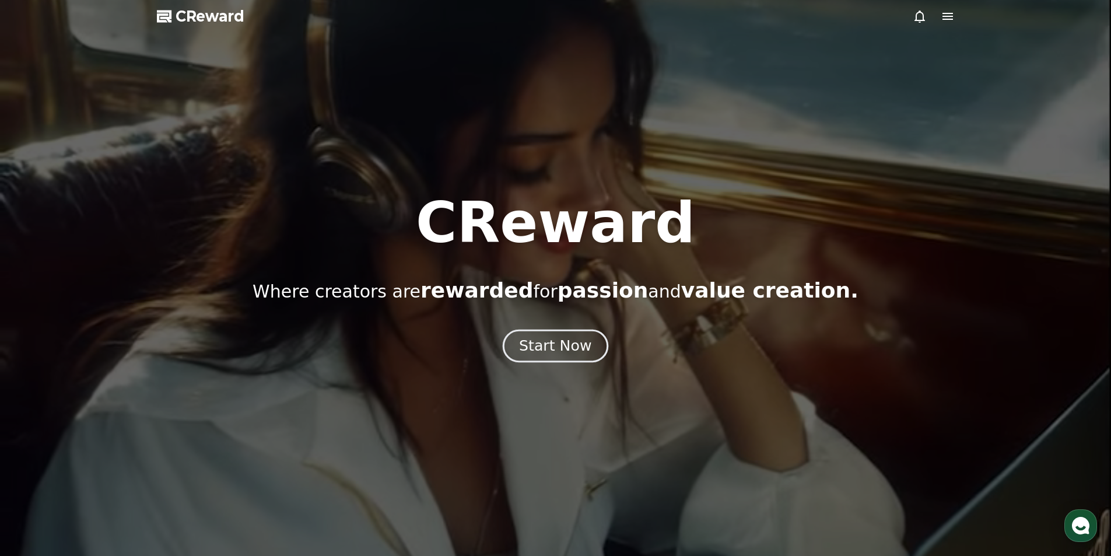
click at [549, 347] on div "Start Now" at bounding box center [555, 346] width 72 height 20
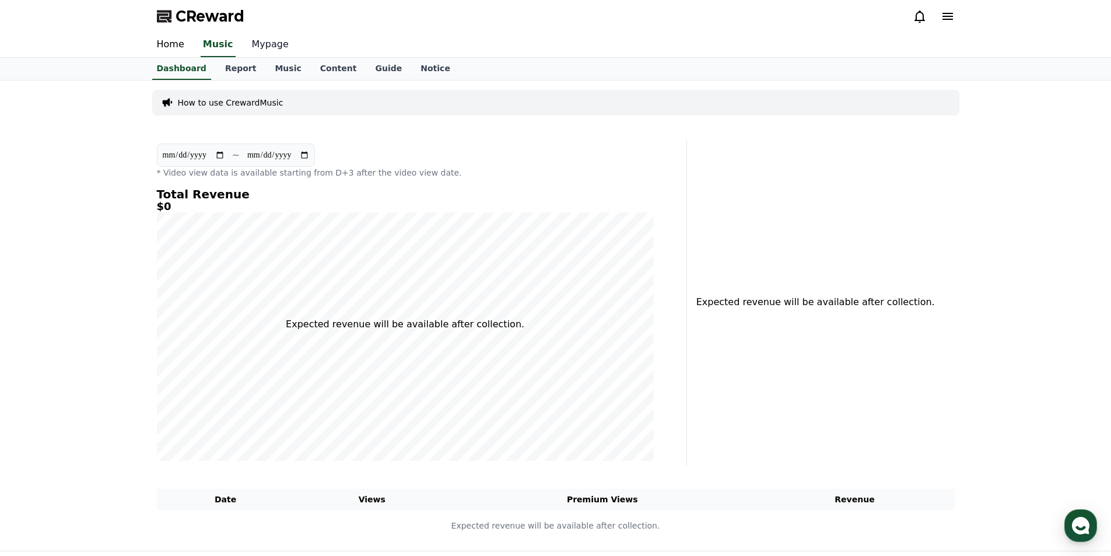
click at [262, 50] on link "Mypage" at bounding box center [270, 45] width 55 height 24
click at [232, 69] on link "Report" at bounding box center [241, 68] width 50 height 21
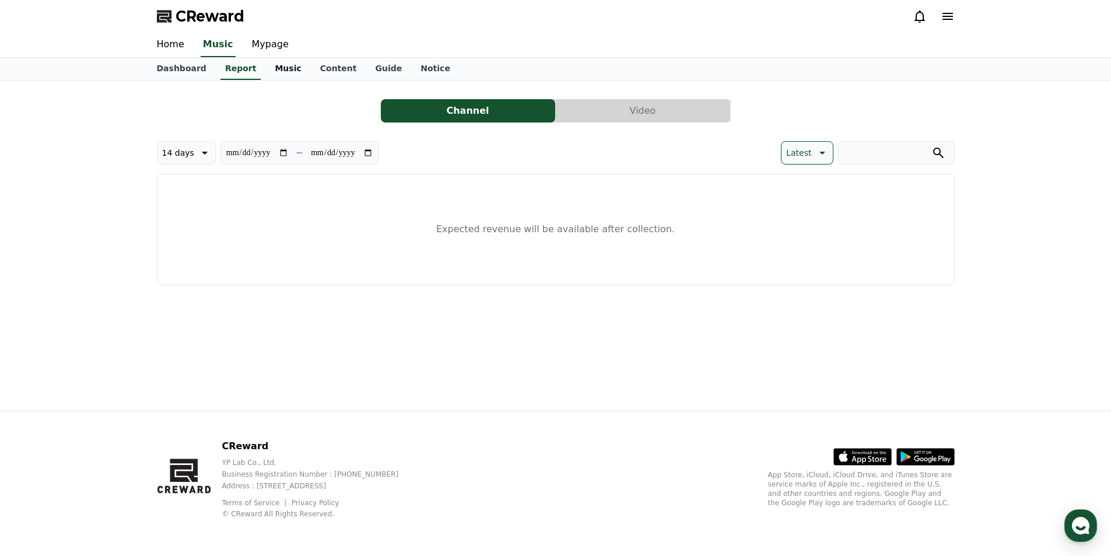
click at [281, 68] on link "Music" at bounding box center [287, 69] width 45 height 22
click at [332, 66] on link "Content" at bounding box center [338, 69] width 55 height 22
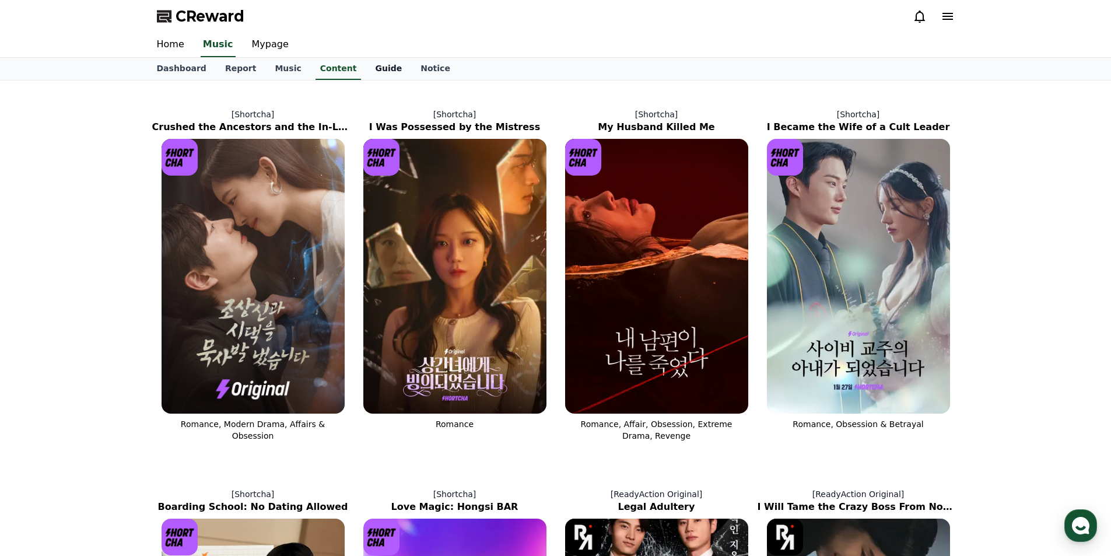
click at [377, 66] on link "Guide" at bounding box center [388, 69] width 45 height 22
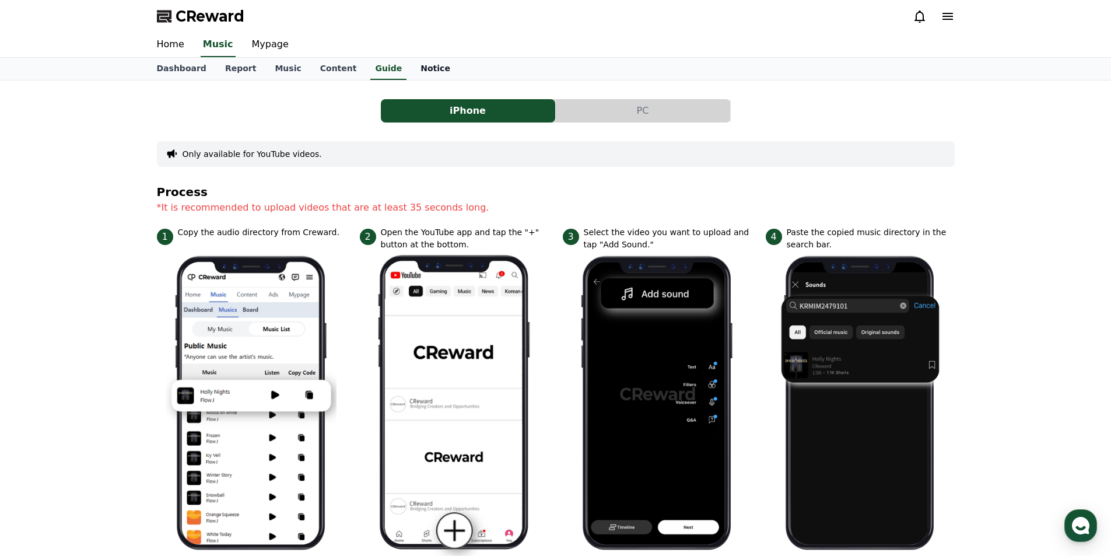
click at [411, 68] on link "Notice" at bounding box center [435, 69] width 48 height 22
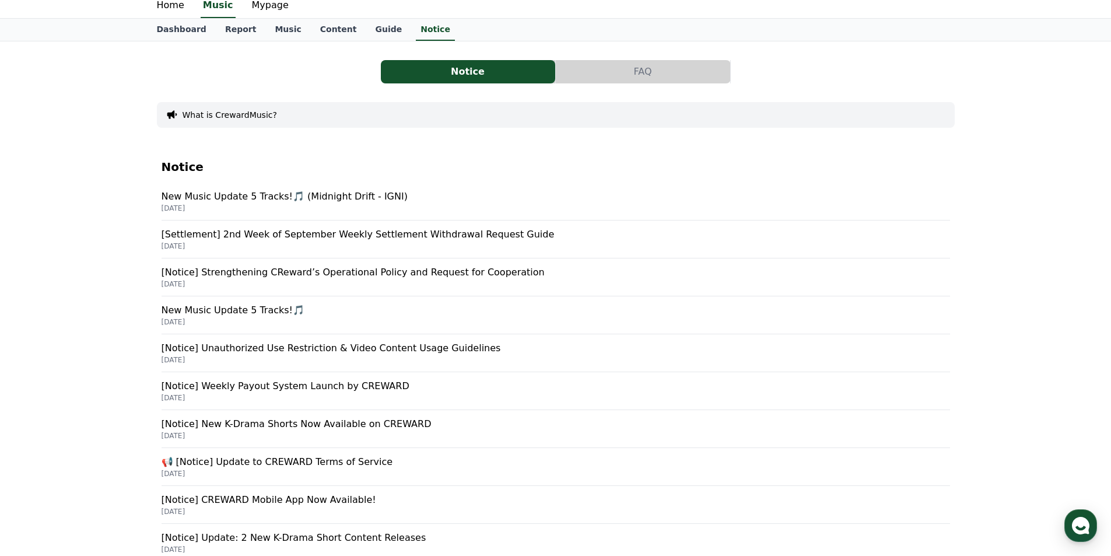
scroll to position [58, 0]
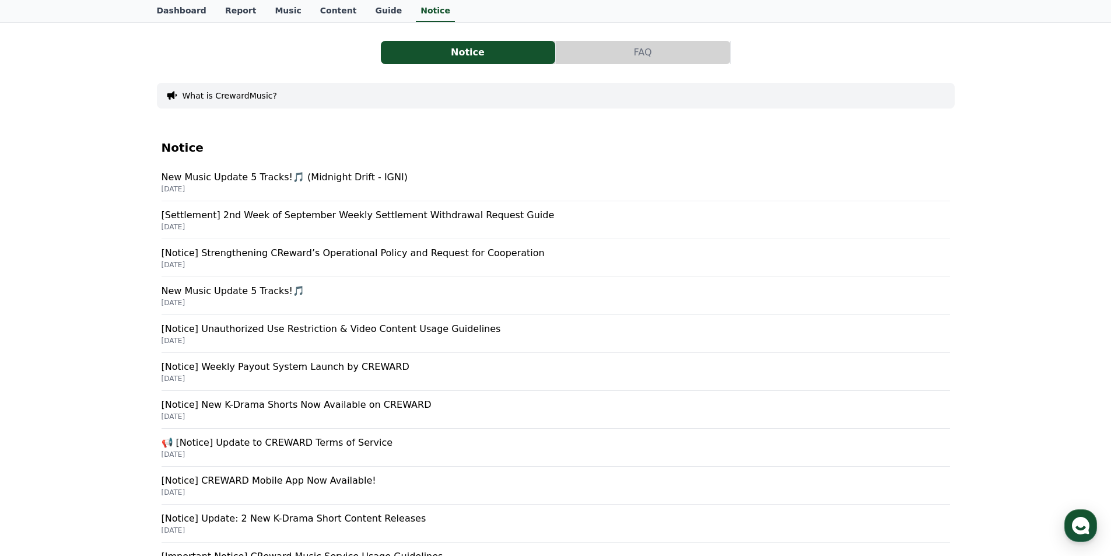
click at [278, 226] on p "2025-09-17" at bounding box center [556, 226] width 788 height 9
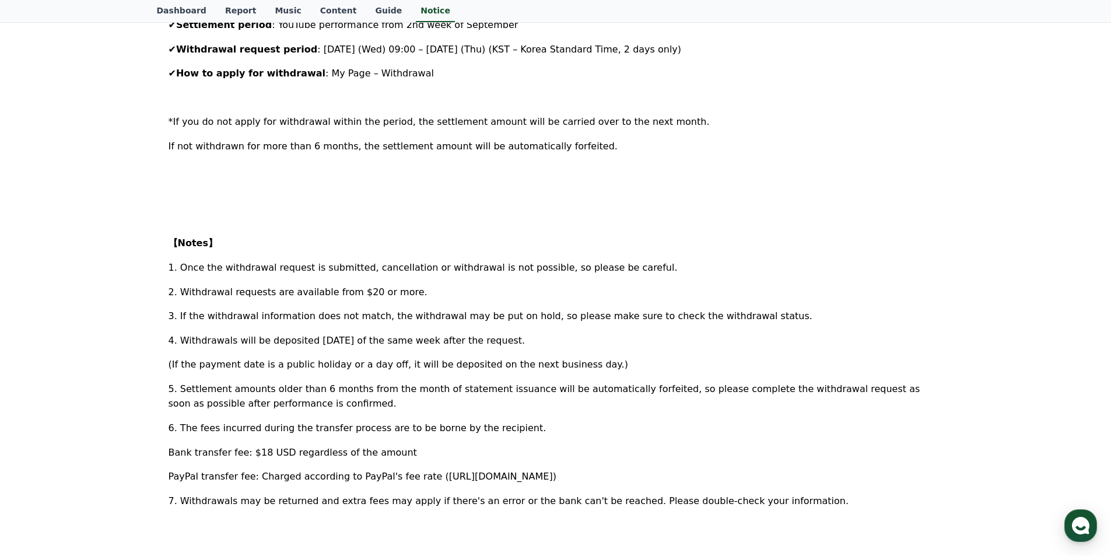
scroll to position [350, 0]
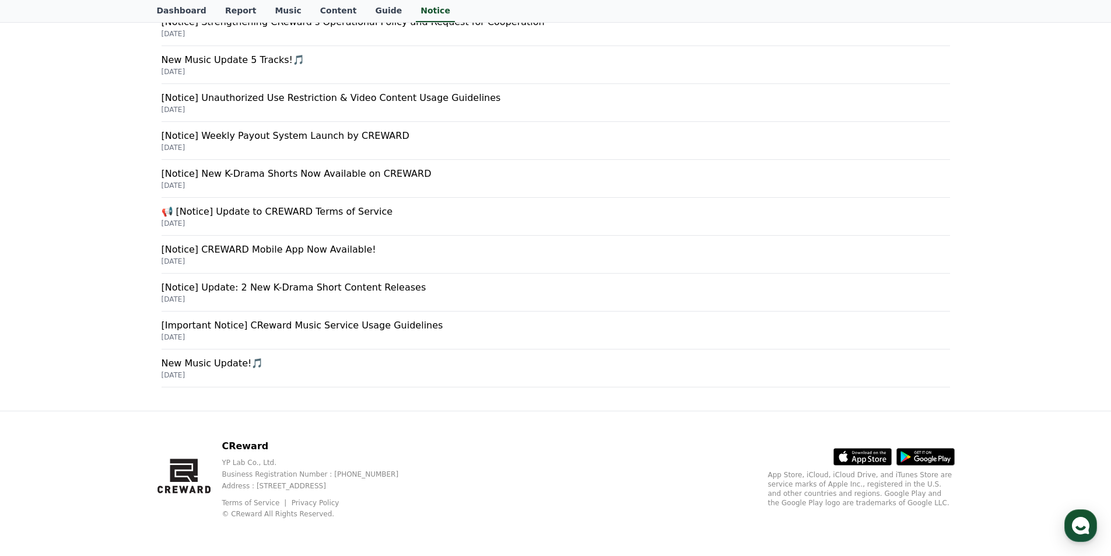
scroll to position [58, 0]
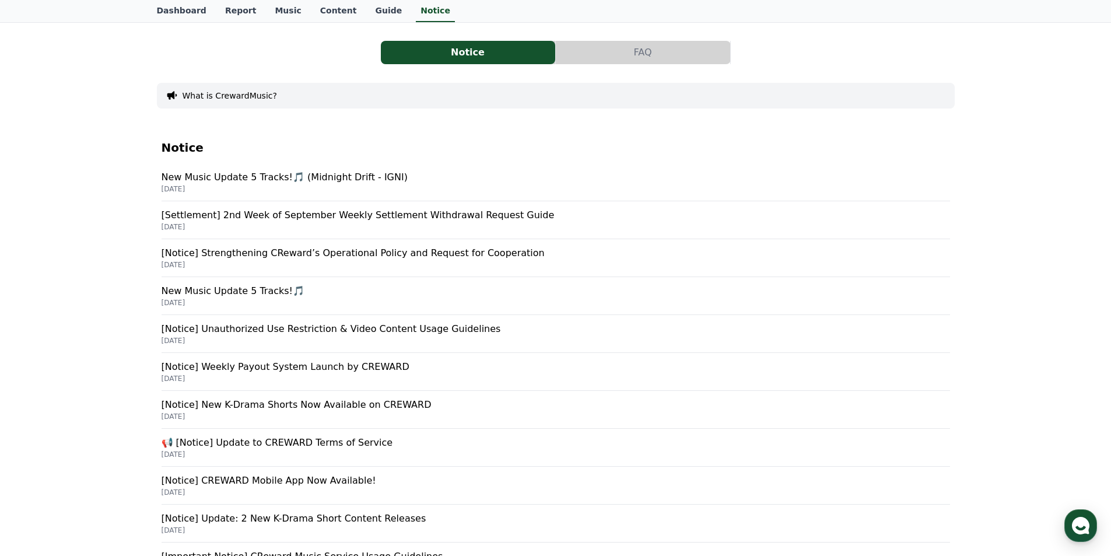
click at [271, 260] on p "2025-09-15" at bounding box center [556, 264] width 788 height 9
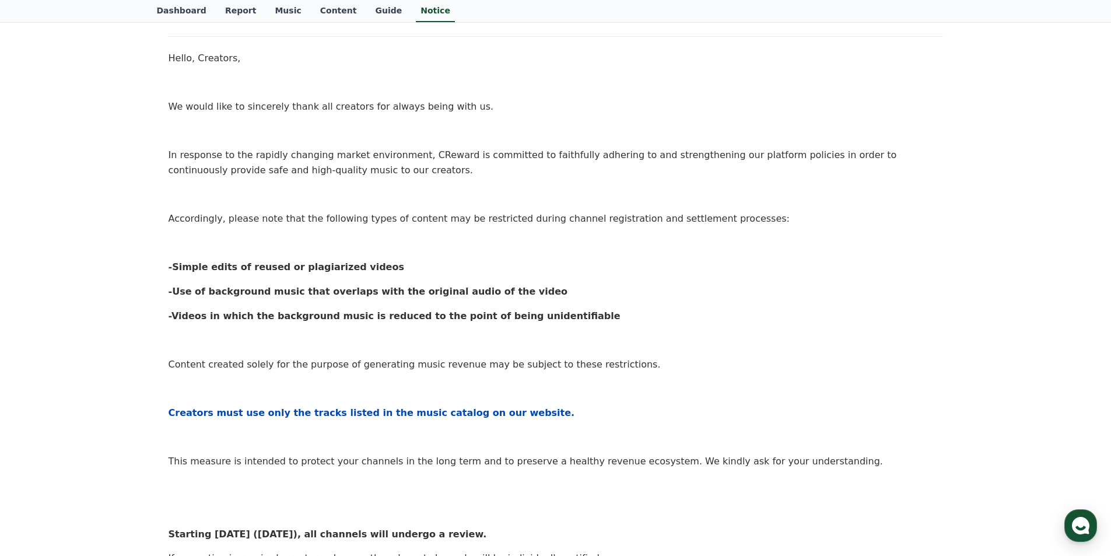
scroll to position [117, 0]
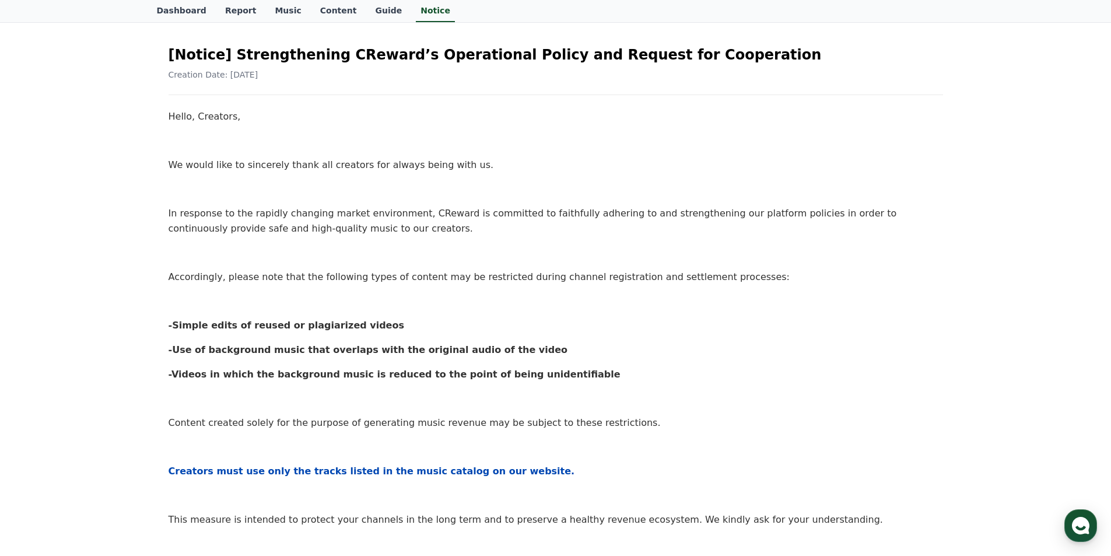
drag, startPoint x: 163, startPoint y: 322, endPoint x: 595, endPoint y: 375, distance: 434.7
click at [595, 375] on div "[Notice] Strengthening CReward’s Operational Policy and Request for Cooperation…" at bounding box center [556, 420] width 788 height 782
copy div "-Simple edits of reused or plagiarized videos -Use of background music that ove…"
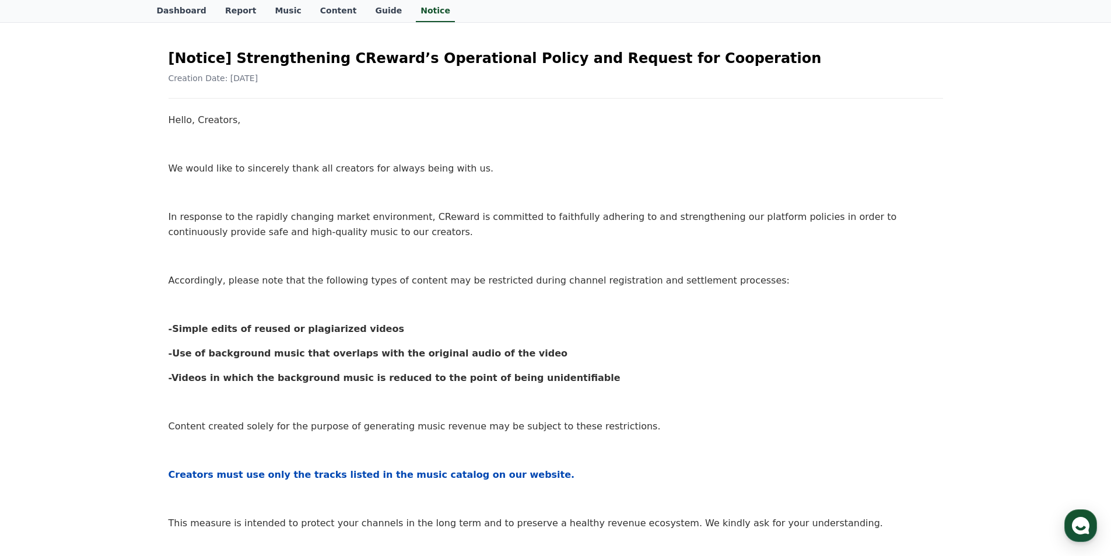
scroll to position [0, 0]
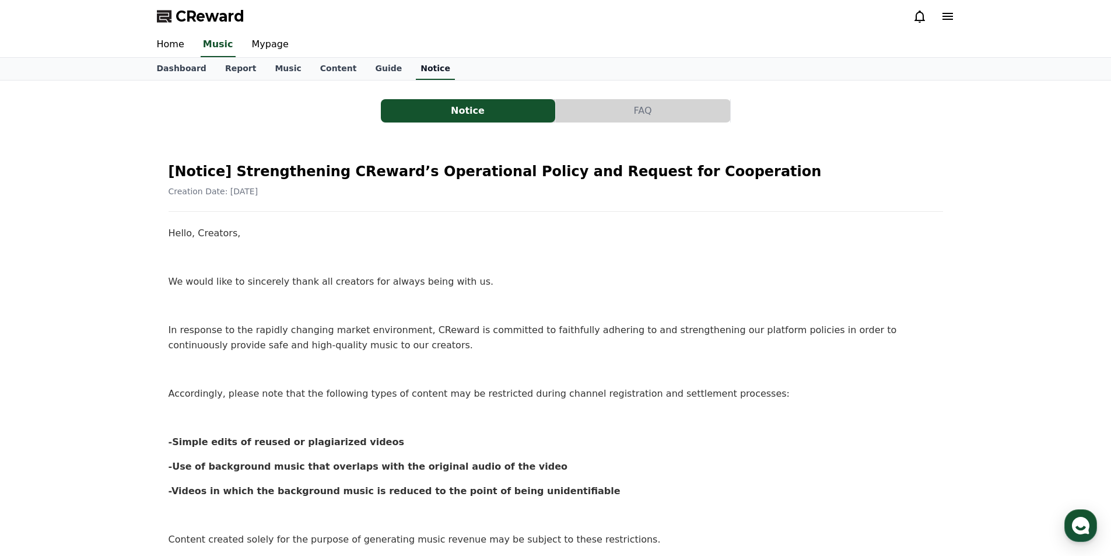
click at [416, 73] on link "Notice" at bounding box center [435, 69] width 39 height 22
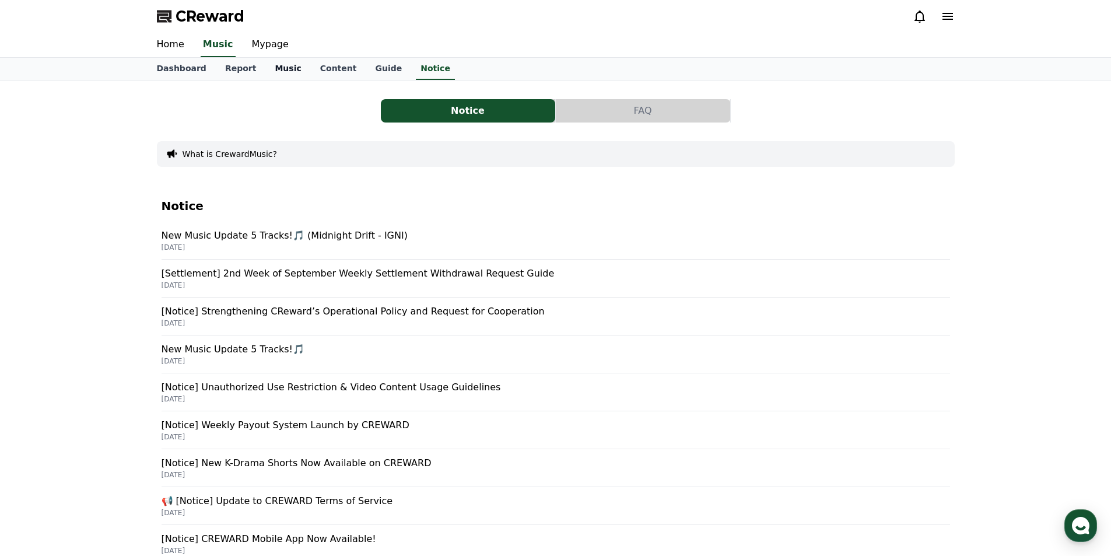
click at [278, 77] on link "Music" at bounding box center [287, 69] width 45 height 22
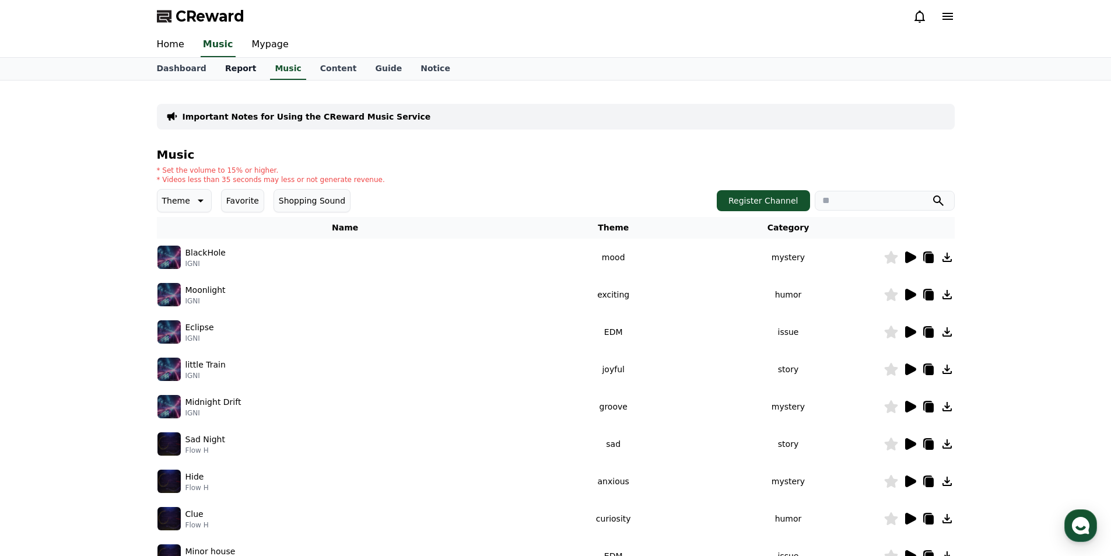
click at [226, 74] on link "Report" at bounding box center [241, 69] width 50 height 22
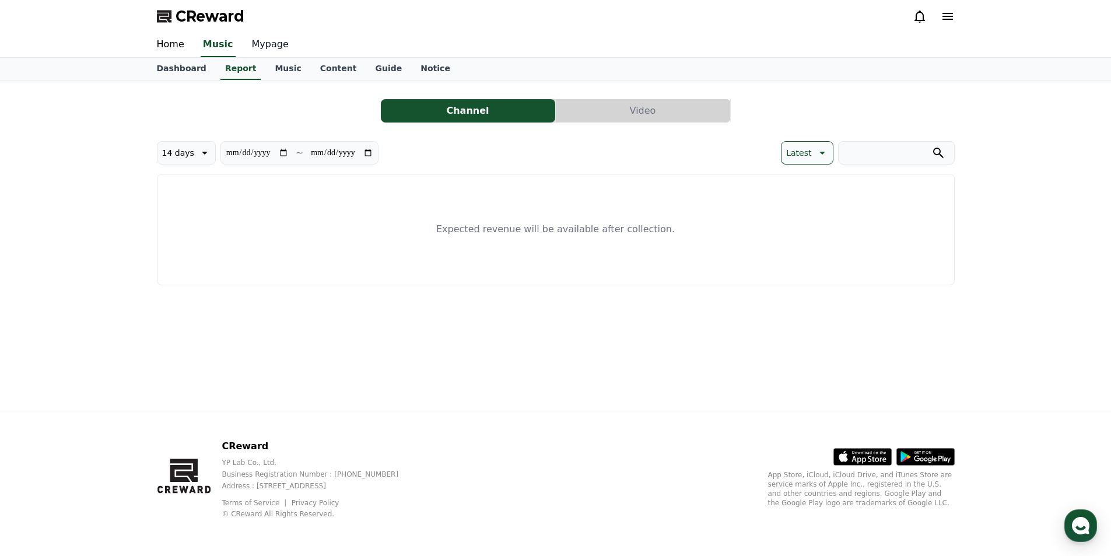
click at [266, 50] on link "Mypage" at bounding box center [270, 45] width 55 height 24
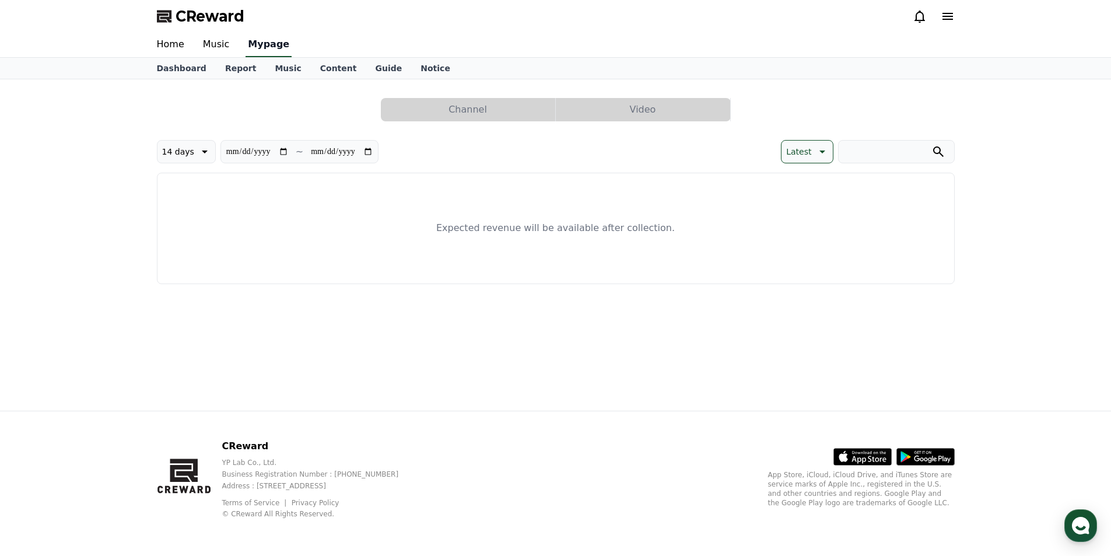
select select "**********"
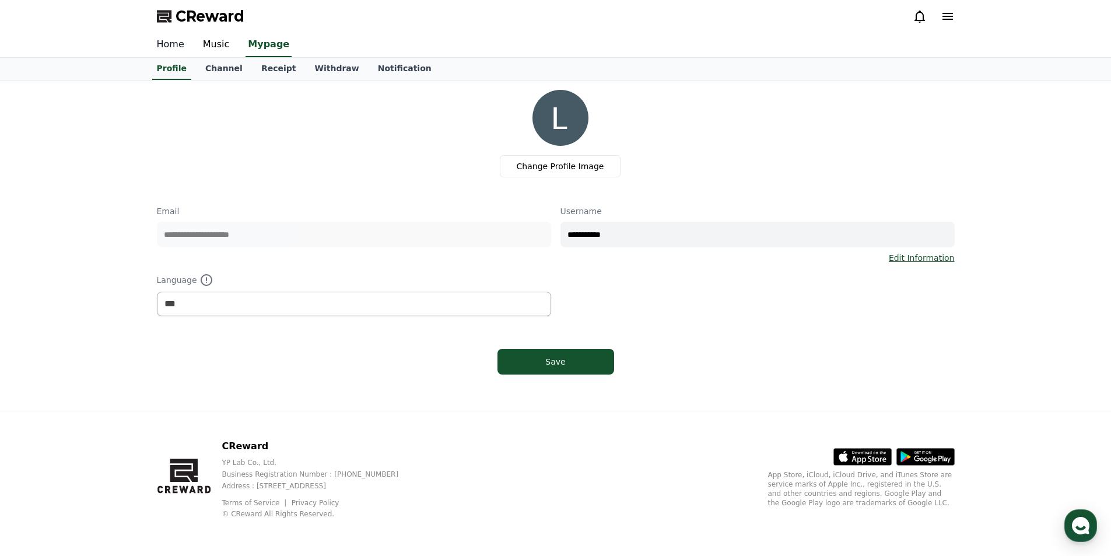
click at [179, 42] on link "Home" at bounding box center [171, 45] width 46 height 24
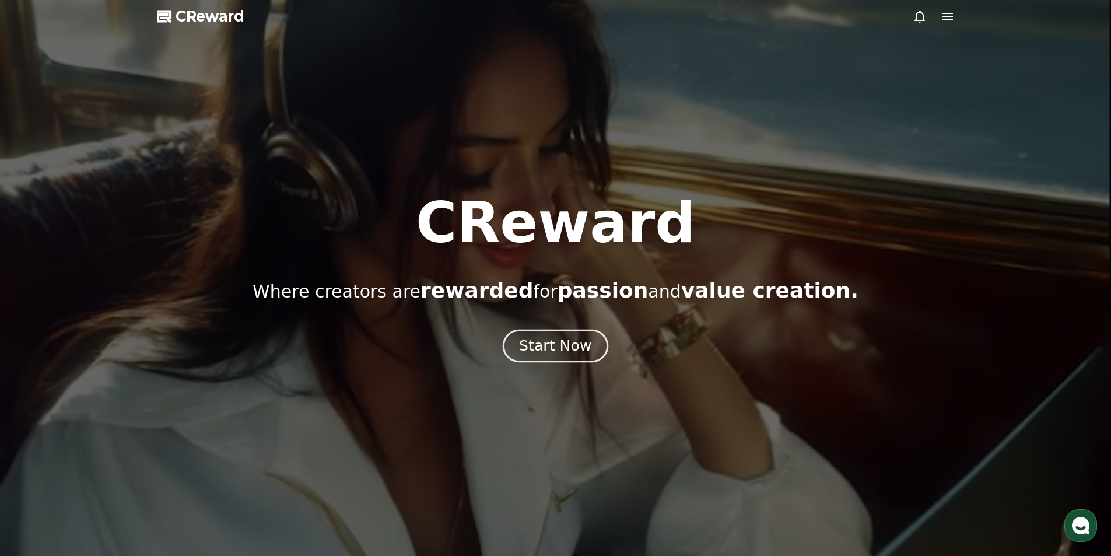
click at [548, 337] on div "Start Now" at bounding box center [555, 346] width 72 height 20
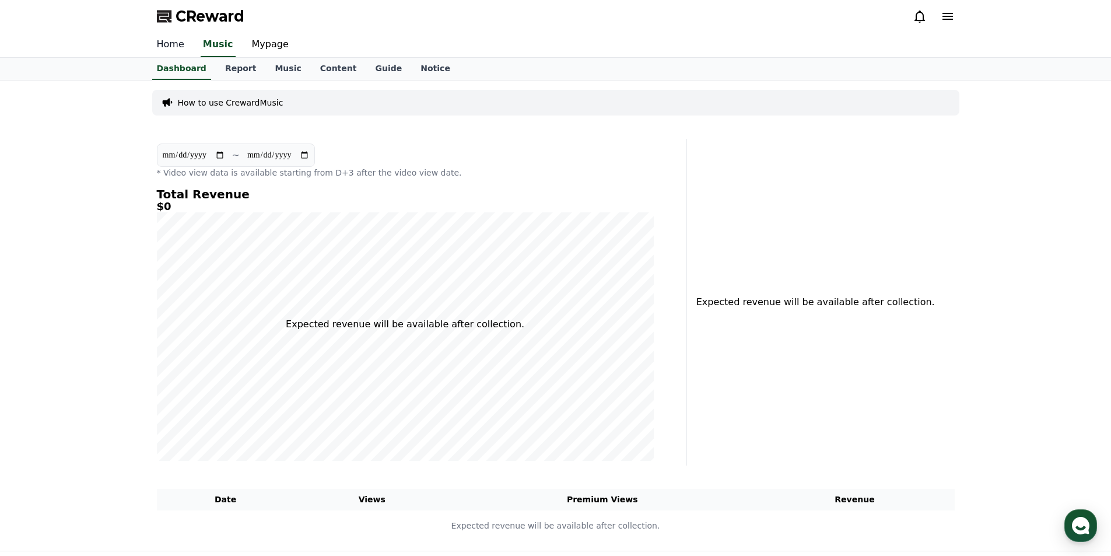
click at [177, 51] on link "Home" at bounding box center [171, 45] width 46 height 24
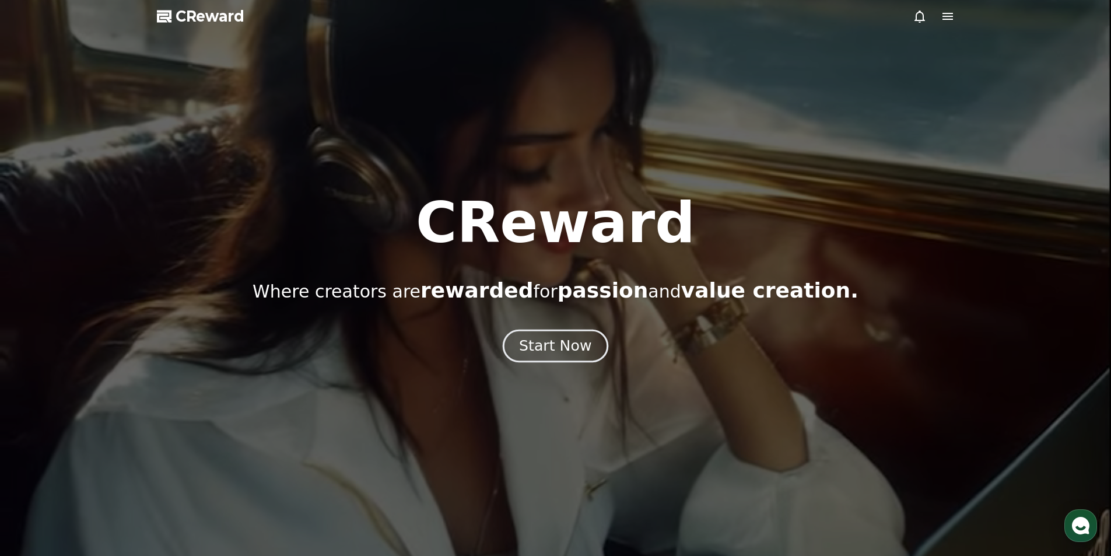
click at [538, 336] on div "Start Now" at bounding box center [555, 346] width 72 height 20
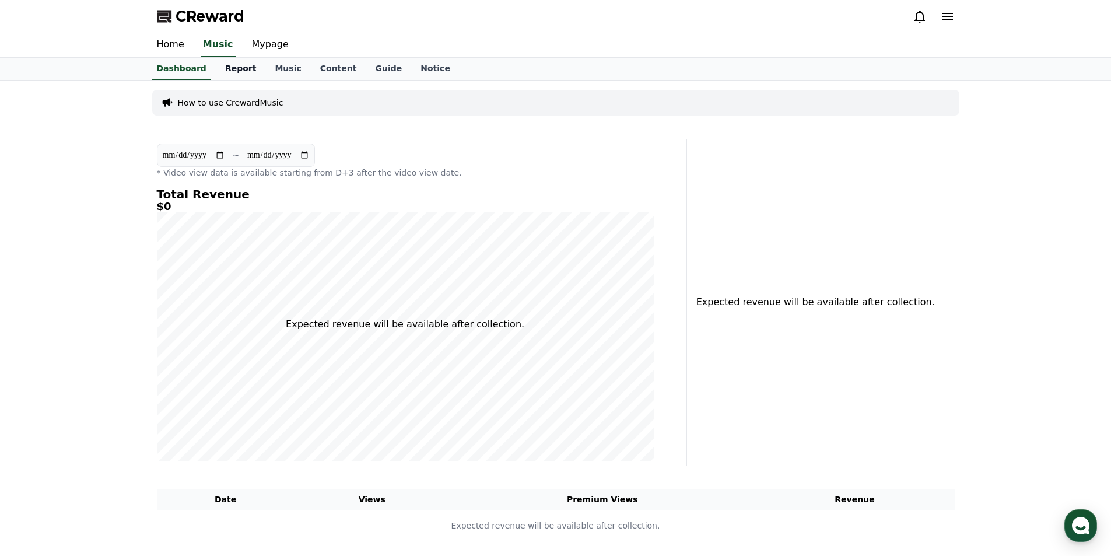
click at [224, 69] on link "Report" at bounding box center [241, 69] width 50 height 22
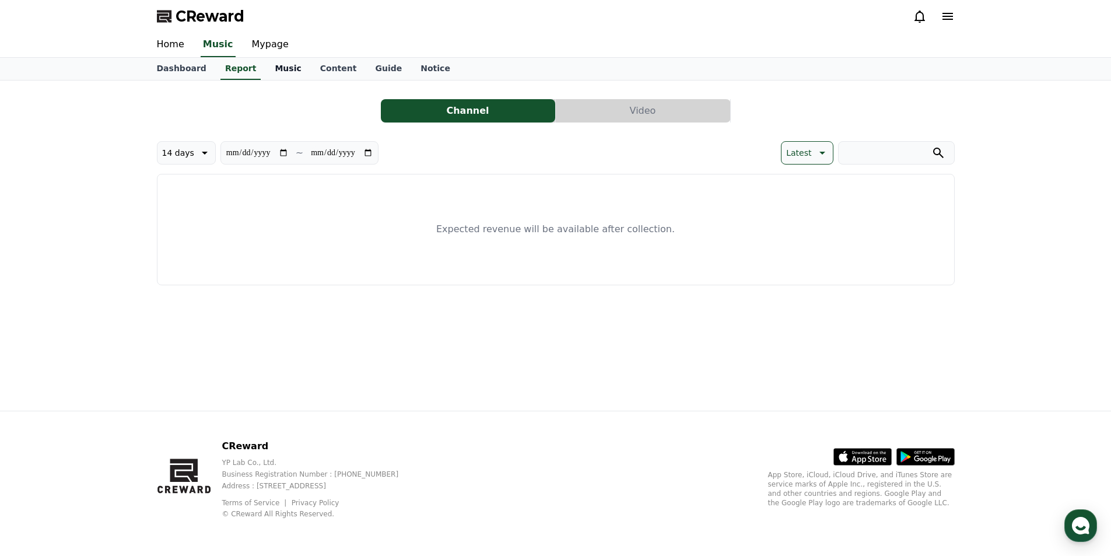
click at [278, 74] on link "Music" at bounding box center [287, 69] width 45 height 22
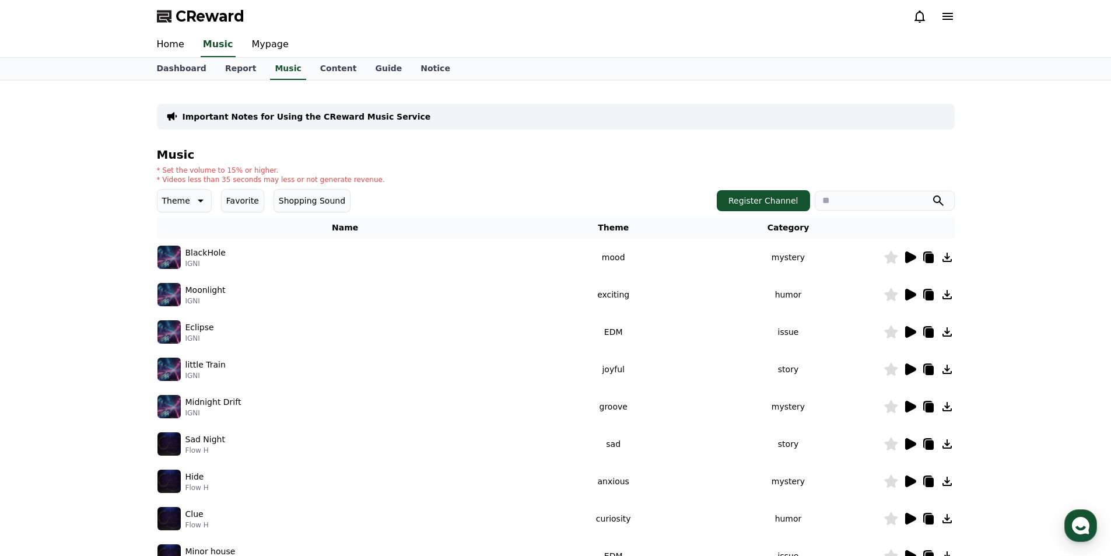
click at [187, 202] on p "Theme" at bounding box center [176, 200] width 28 height 16
click at [187, 223] on div "All Fantasy Curiosity Dark Bright Popping Exciting Twist Majestic Dramatic Joyf…" at bounding box center [184, 520] width 51 height 602
click at [185, 224] on div "All Fantasy Curiosity Dark Bright Popping Exciting Twist Majestic Dramatic Joyf…" at bounding box center [184, 520] width 51 height 602
click at [139, 148] on div "Important Notes for Using the CReward Music Service Music * Set the volume to 1…" at bounding box center [555, 362] width 1111 height 564
click at [303, 83] on div "Important Notes for Using the CReward Music Service Music * Set the volume to 1…" at bounding box center [556, 362] width 816 height 564
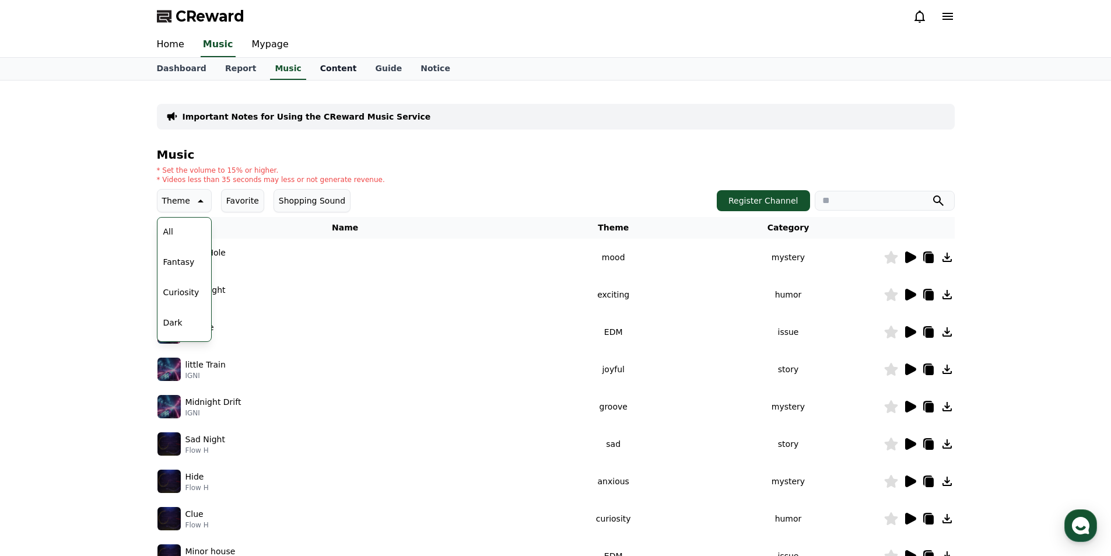
click at [317, 75] on link "Content" at bounding box center [338, 69] width 55 height 22
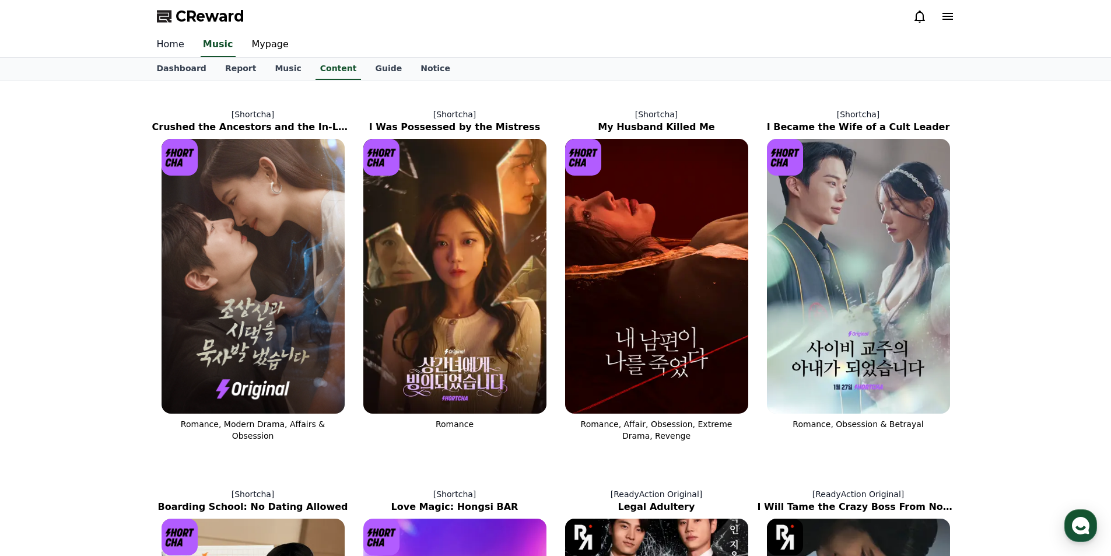
click at [173, 48] on link "Home" at bounding box center [171, 45] width 46 height 24
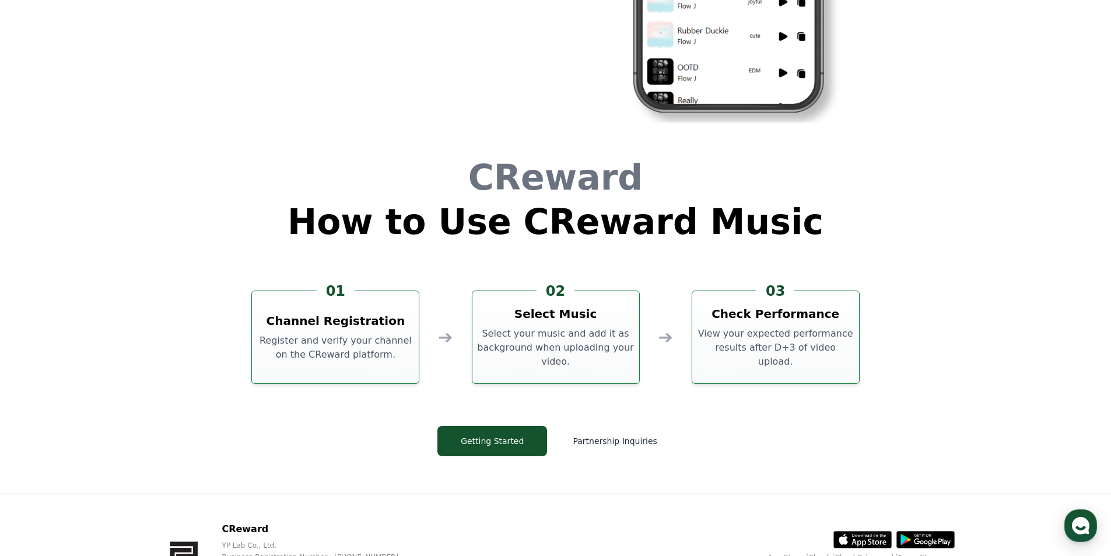
scroll to position [3159, 0]
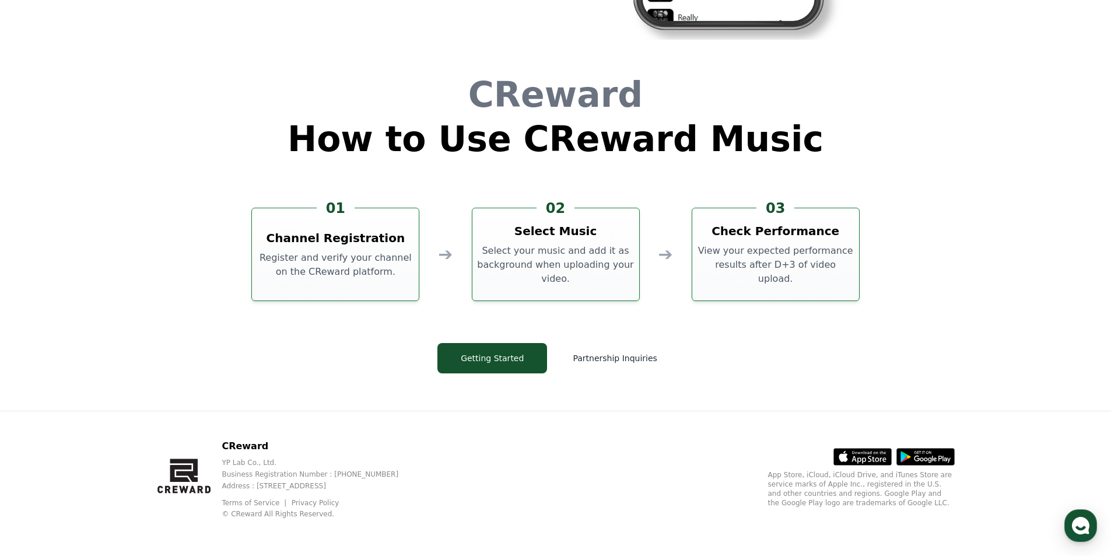
click at [584, 250] on p "Select your music and add it as background when uploading your video." at bounding box center [555, 265] width 157 height 42
click at [617, 358] on button "Partnership Inquiries" at bounding box center [614, 358] width 117 height 30
click at [493, 368] on button "Getting Started" at bounding box center [492, 358] width 110 height 30
click at [479, 356] on button "Getting Started" at bounding box center [492, 358] width 110 height 30
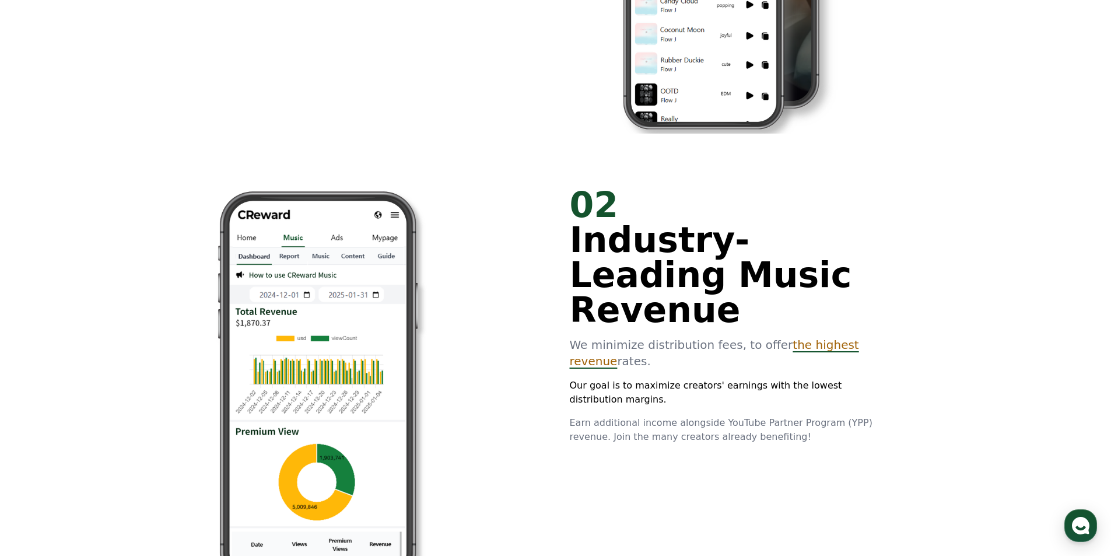
scroll to position [827, 0]
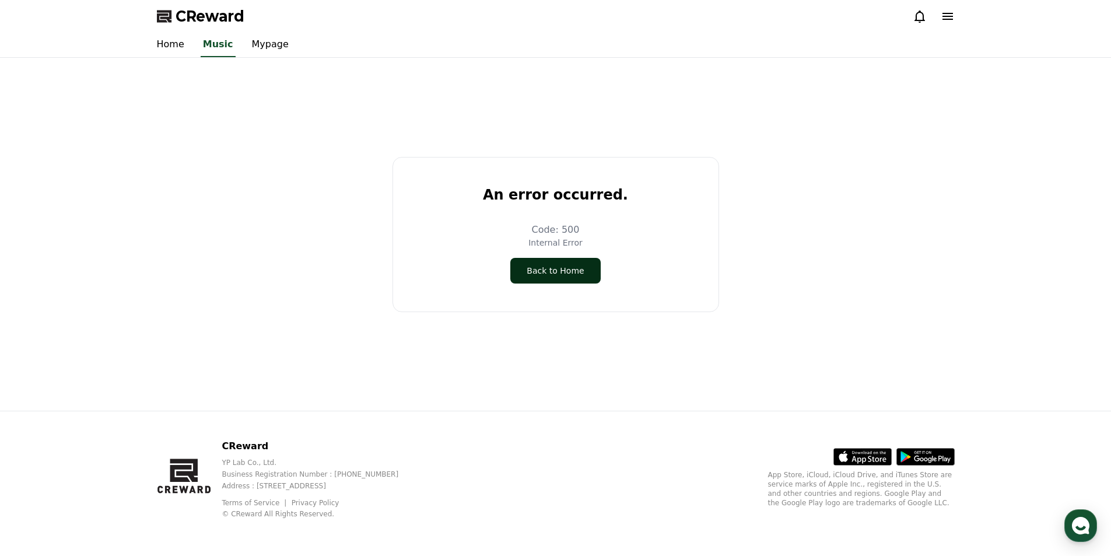
click at [574, 269] on button "Back to Home" at bounding box center [555, 271] width 90 height 26
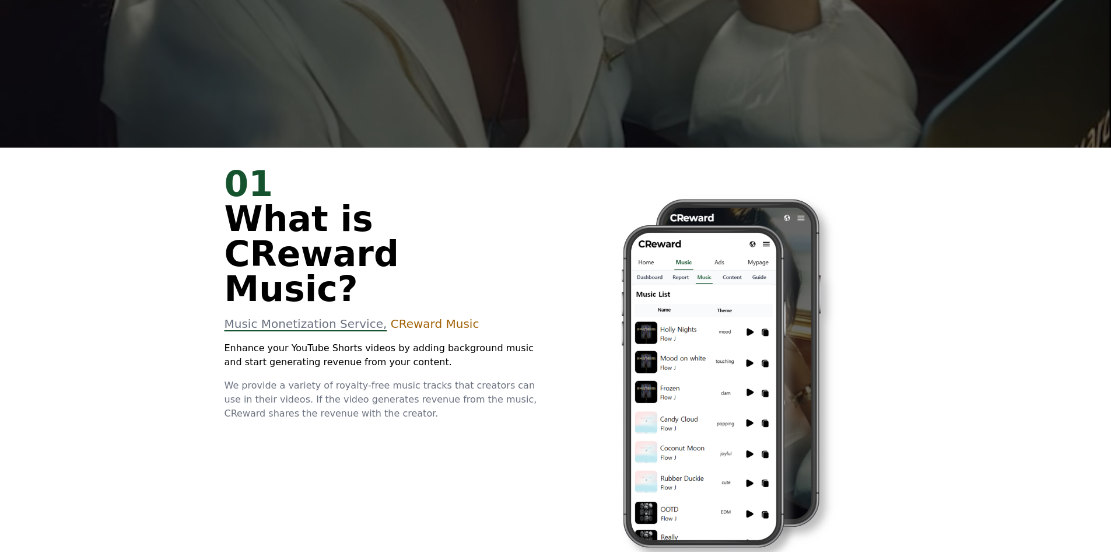
scroll to position [175, 0]
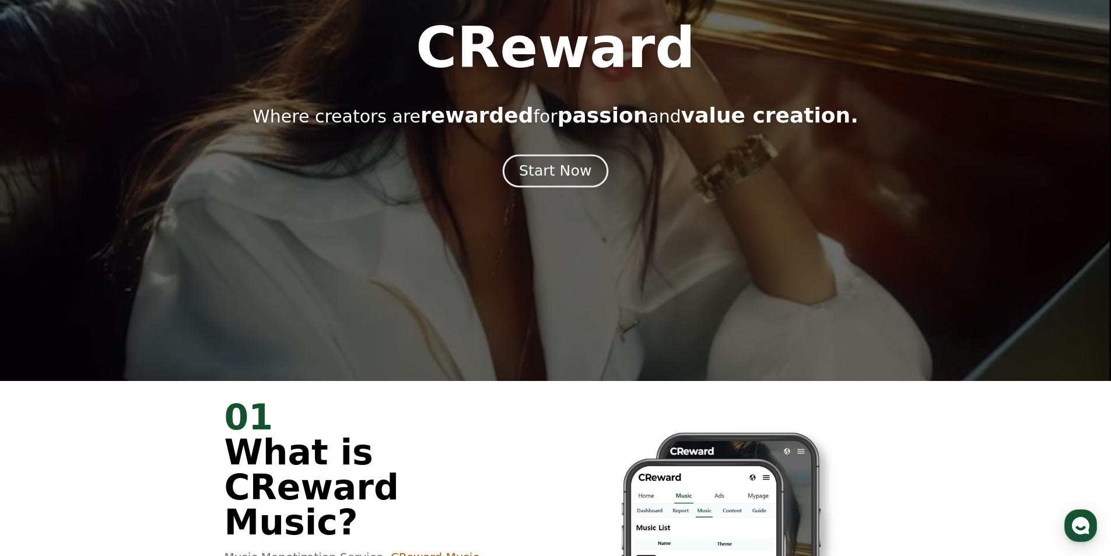
click at [558, 169] on div "Start Now" at bounding box center [555, 171] width 72 height 20
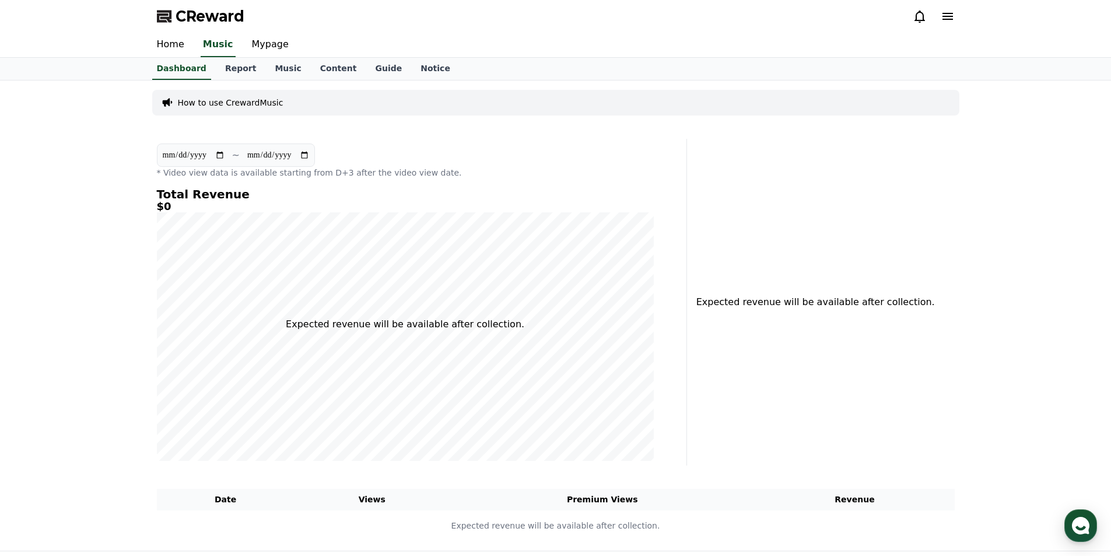
click at [207, 103] on p "How to use CrewardMusic" at bounding box center [231, 103] width 106 height 12
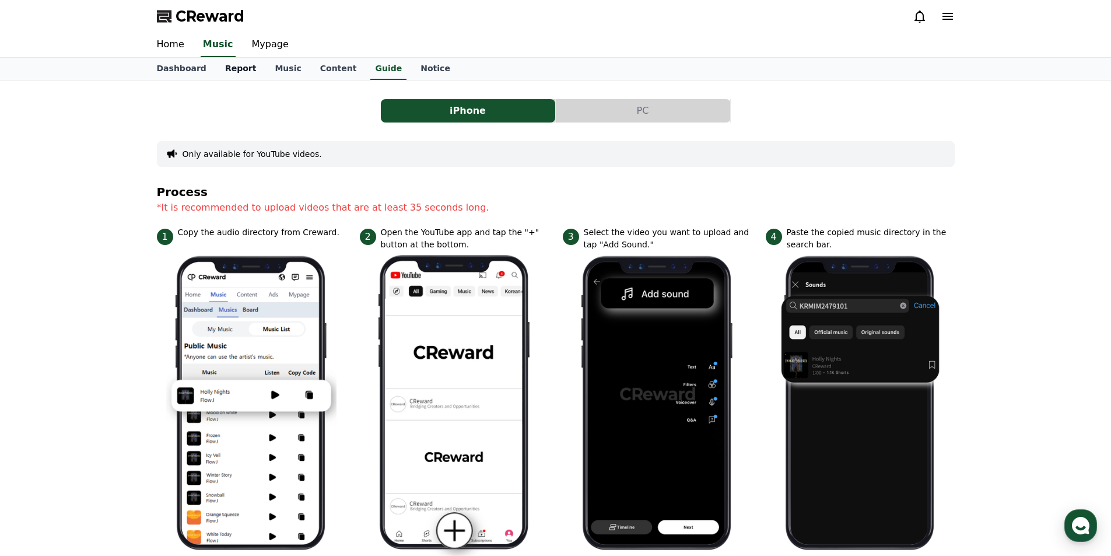
click at [229, 72] on link "Report" at bounding box center [241, 69] width 50 height 22
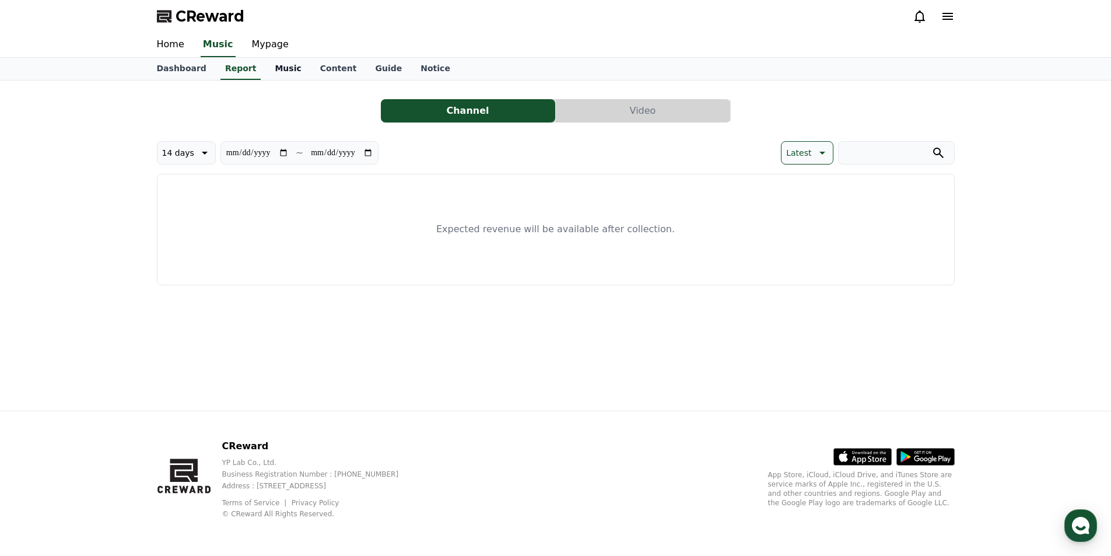
click at [267, 72] on link "Music" at bounding box center [287, 69] width 45 height 22
click at [177, 66] on link "Dashboard" at bounding box center [182, 69] width 68 height 22
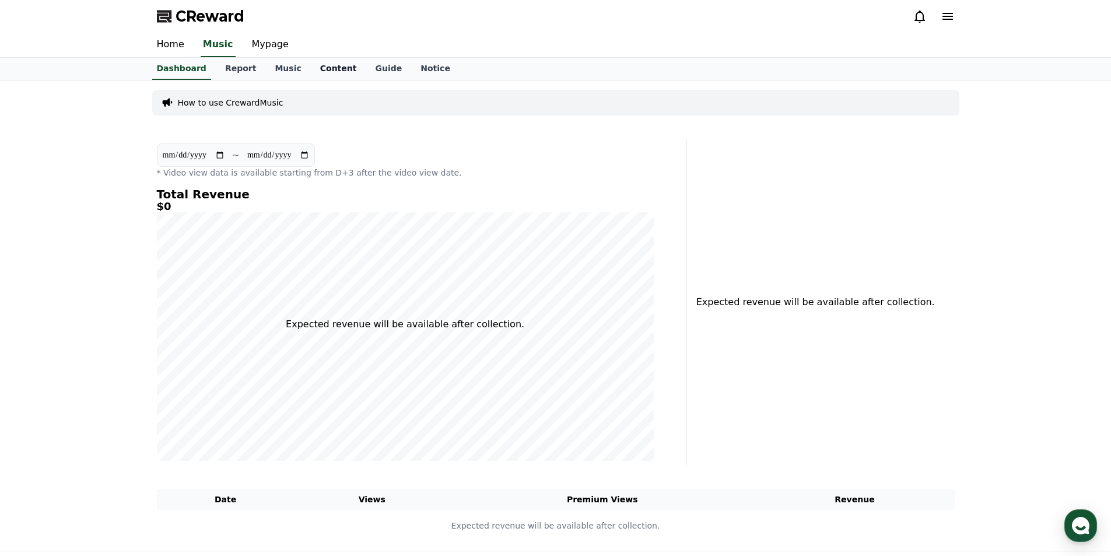
click at [343, 71] on link "Content" at bounding box center [338, 69] width 55 height 22
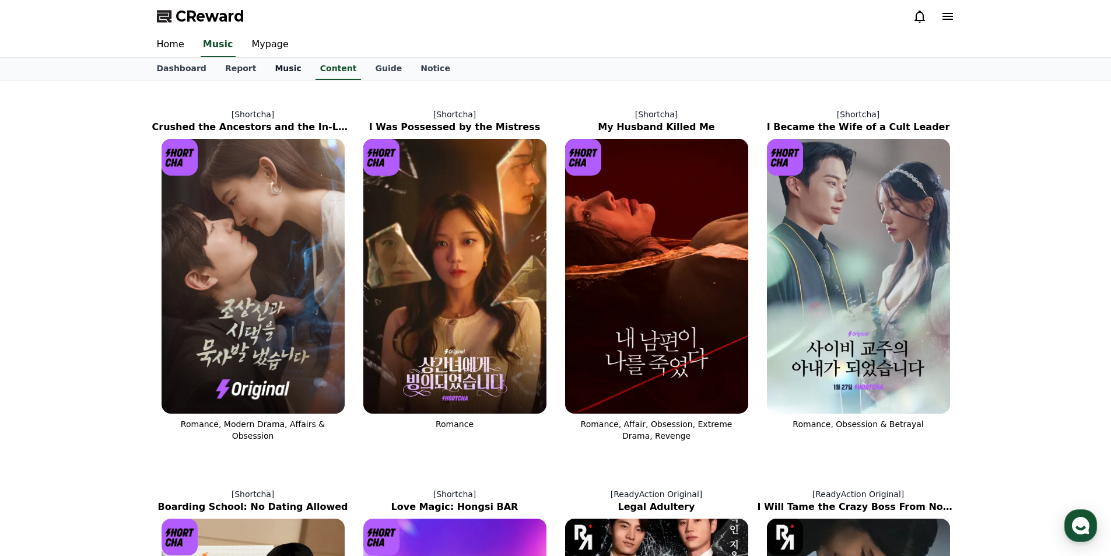
click at [281, 65] on link "Music" at bounding box center [287, 69] width 45 height 22
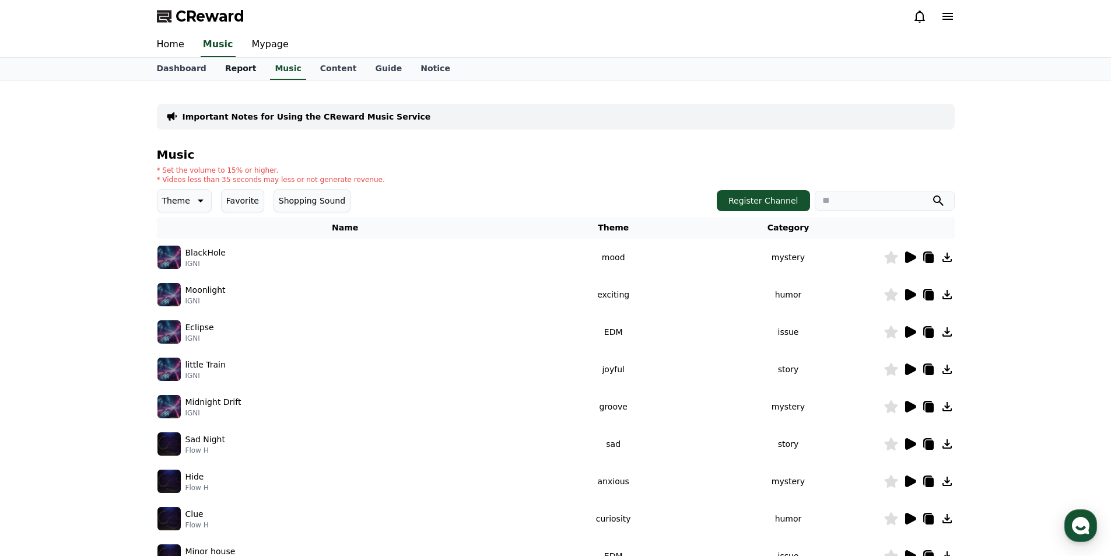
click at [225, 77] on link "Report" at bounding box center [241, 69] width 50 height 22
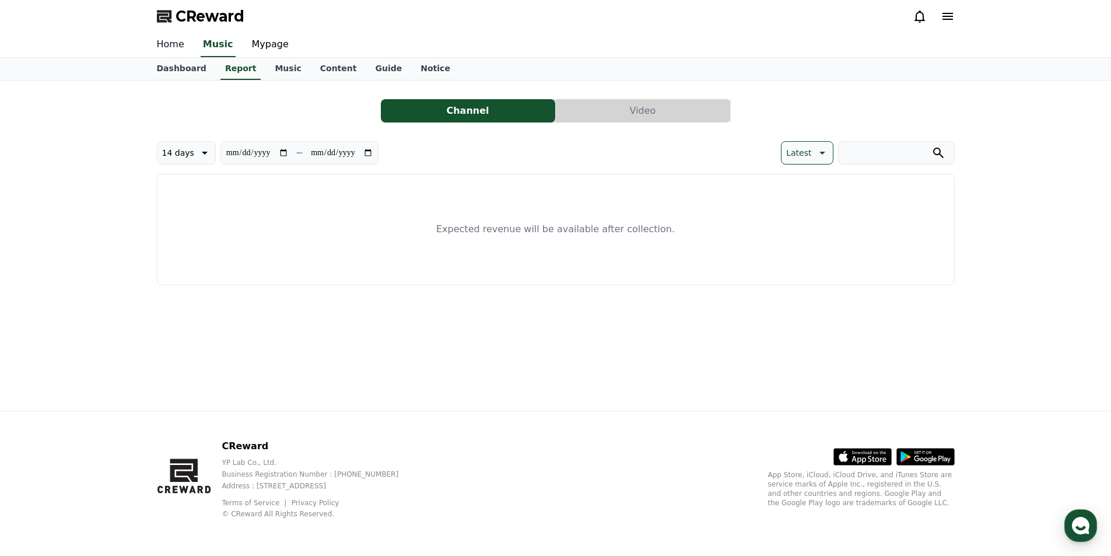
click at [171, 43] on link "Home" at bounding box center [171, 45] width 46 height 24
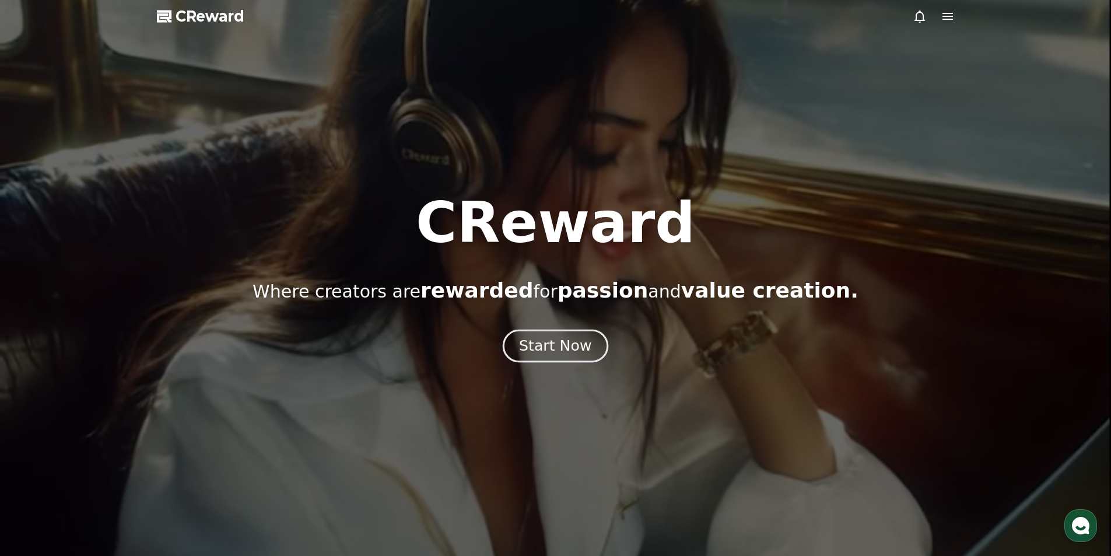
click at [578, 350] on div "Start Now" at bounding box center [555, 346] width 72 height 20
